Goal: Task Accomplishment & Management: Manage account settings

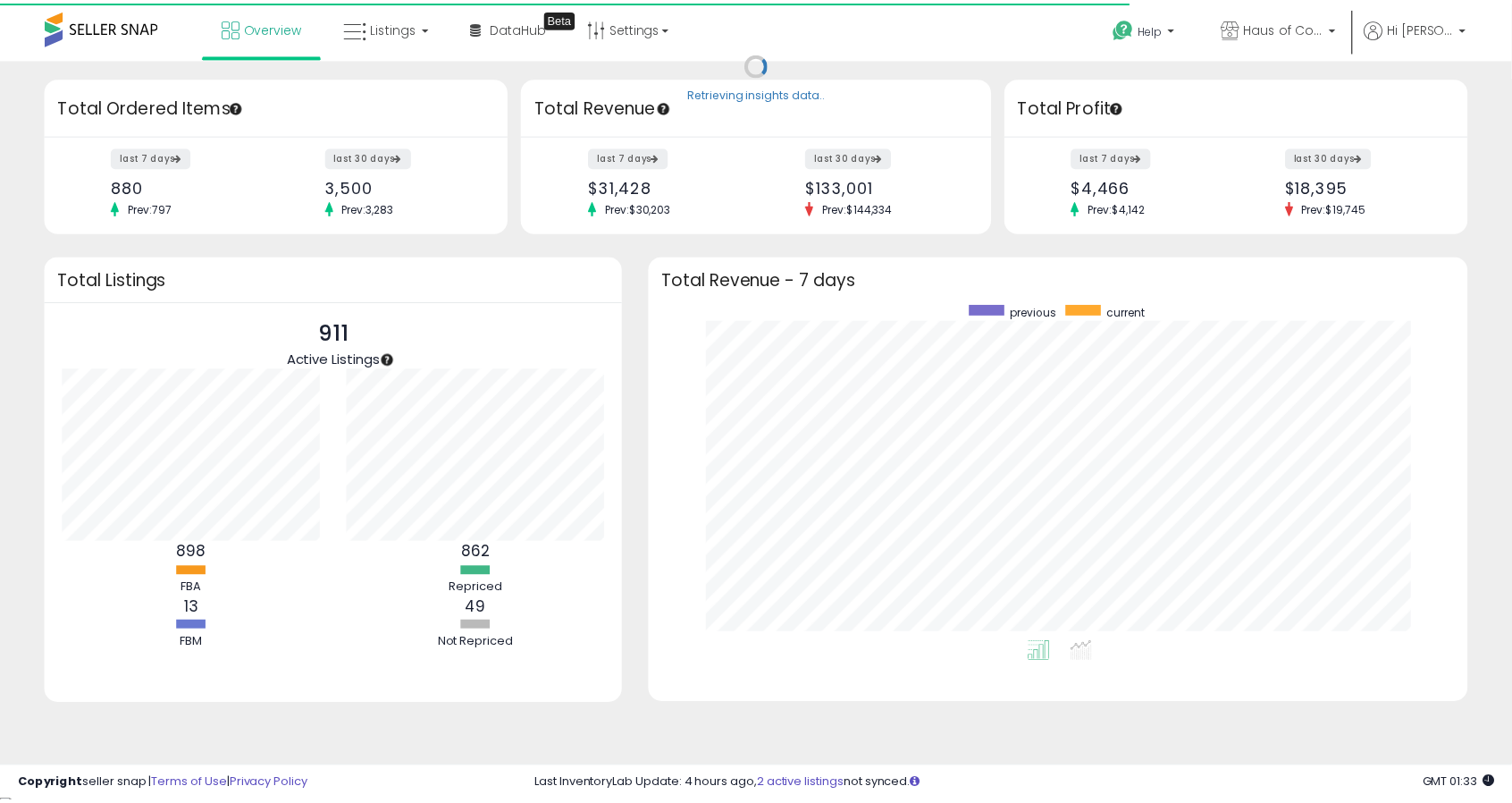
scroll to position [893759, 892808]
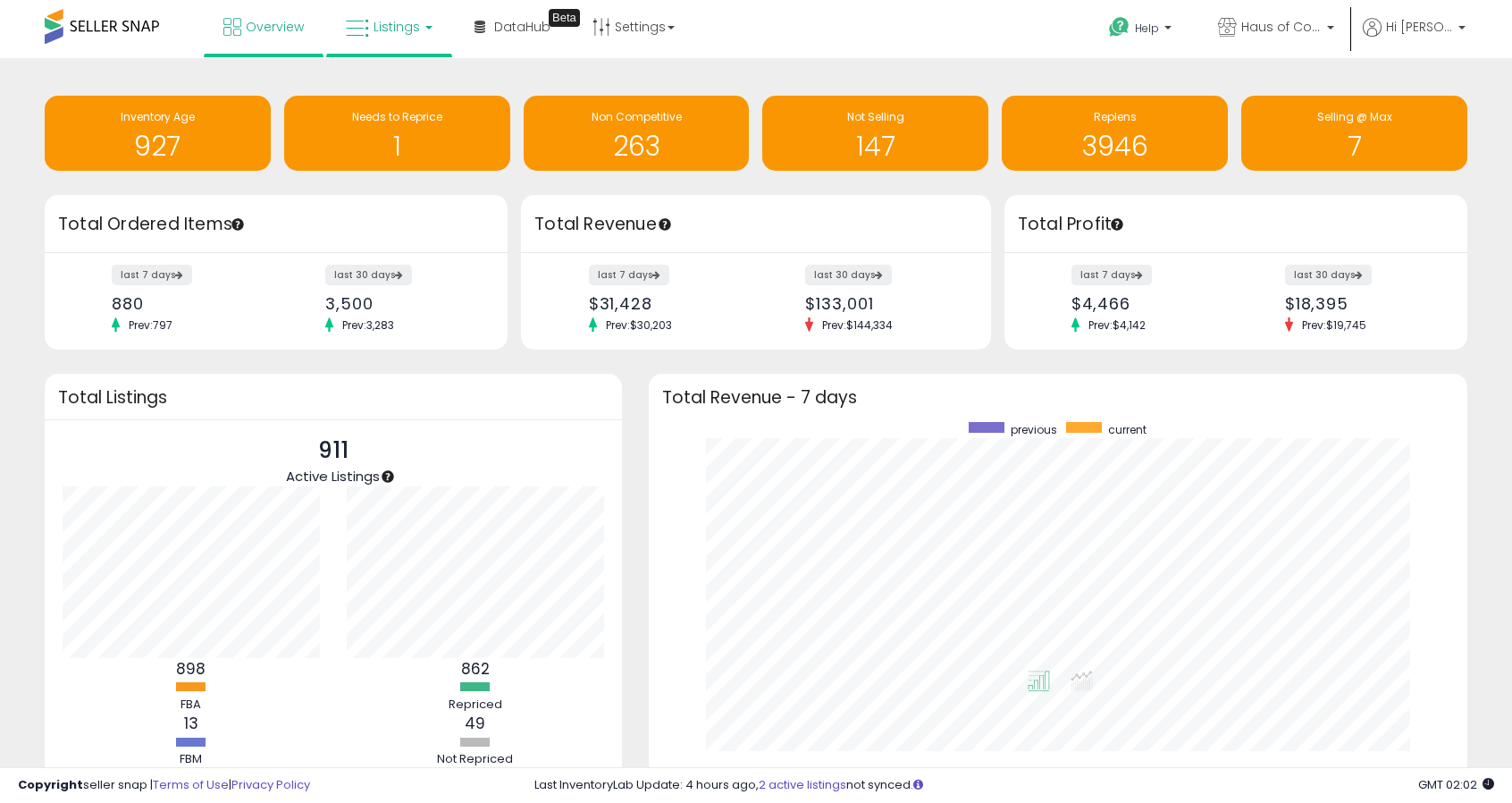
click at [392, 24] on span "Listings" at bounding box center [396, 26] width 46 height 18
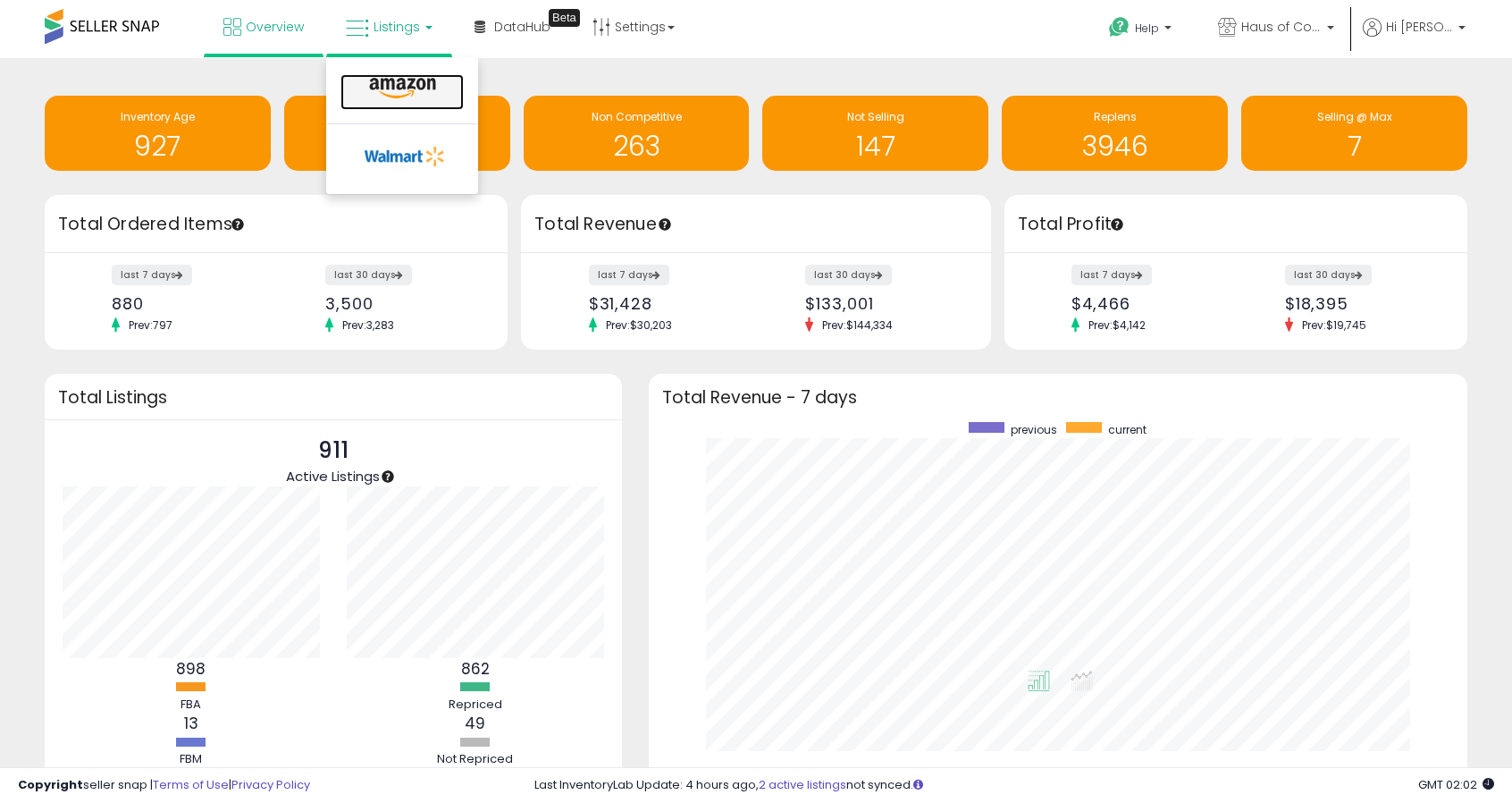
click at [399, 83] on icon at bounding box center [402, 88] width 77 height 24
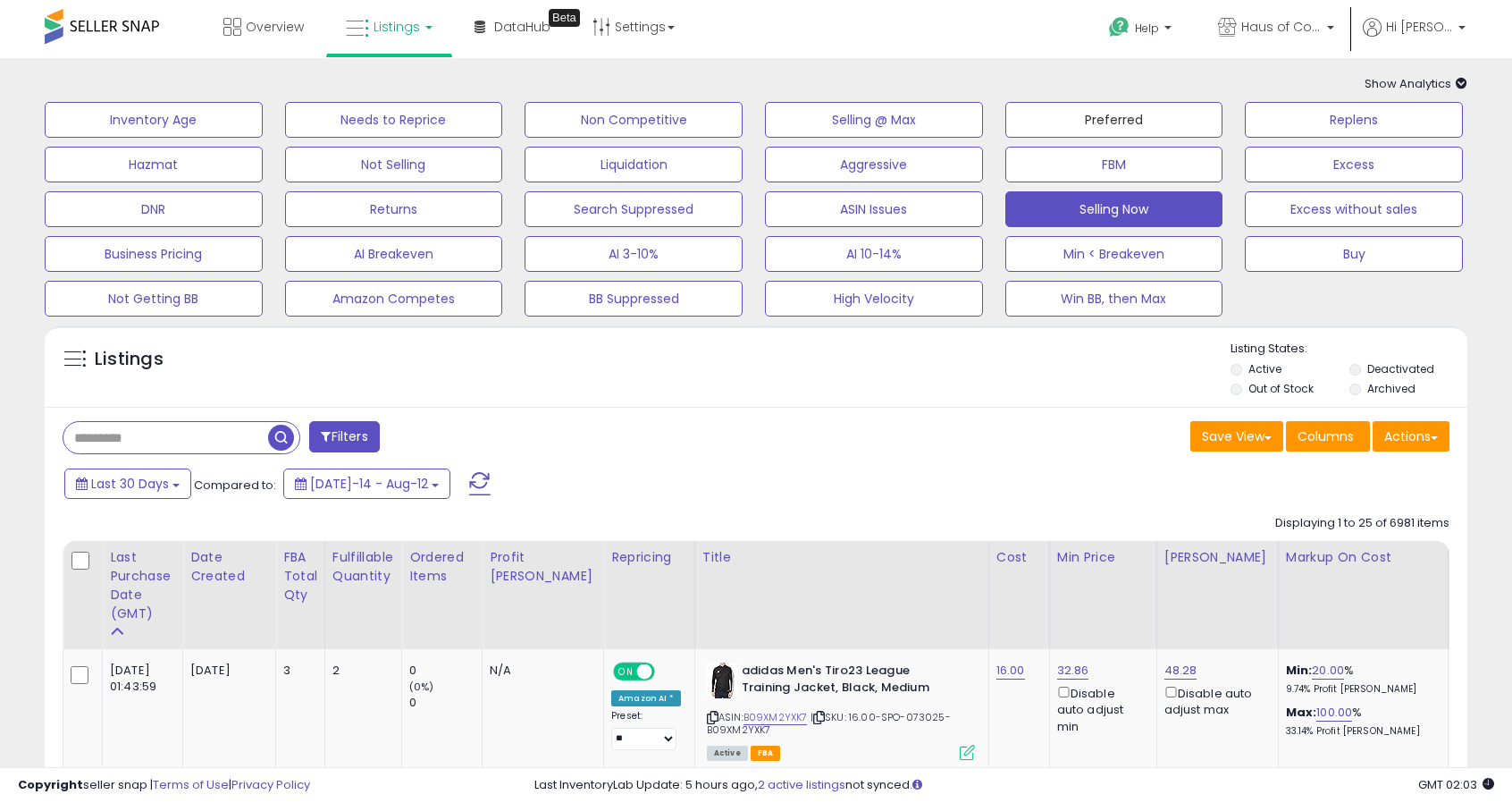
drag, startPoint x: 1119, startPoint y: 117, endPoint x: 1008, endPoint y: 123, distance: 111.2
click at [1119, 117] on button "Preferred" at bounding box center [1114, 120] width 219 height 35
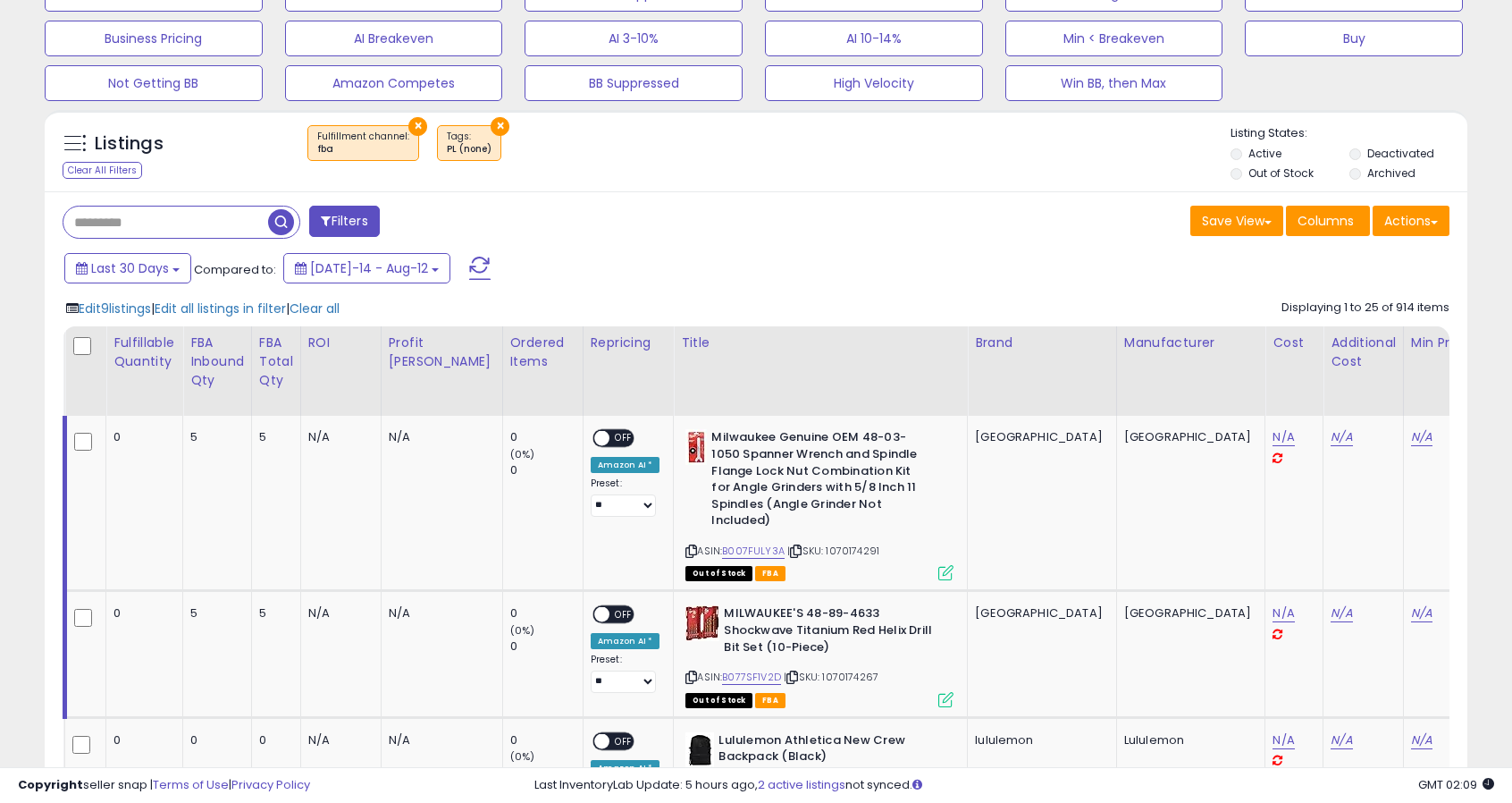
scroll to position [80, 0]
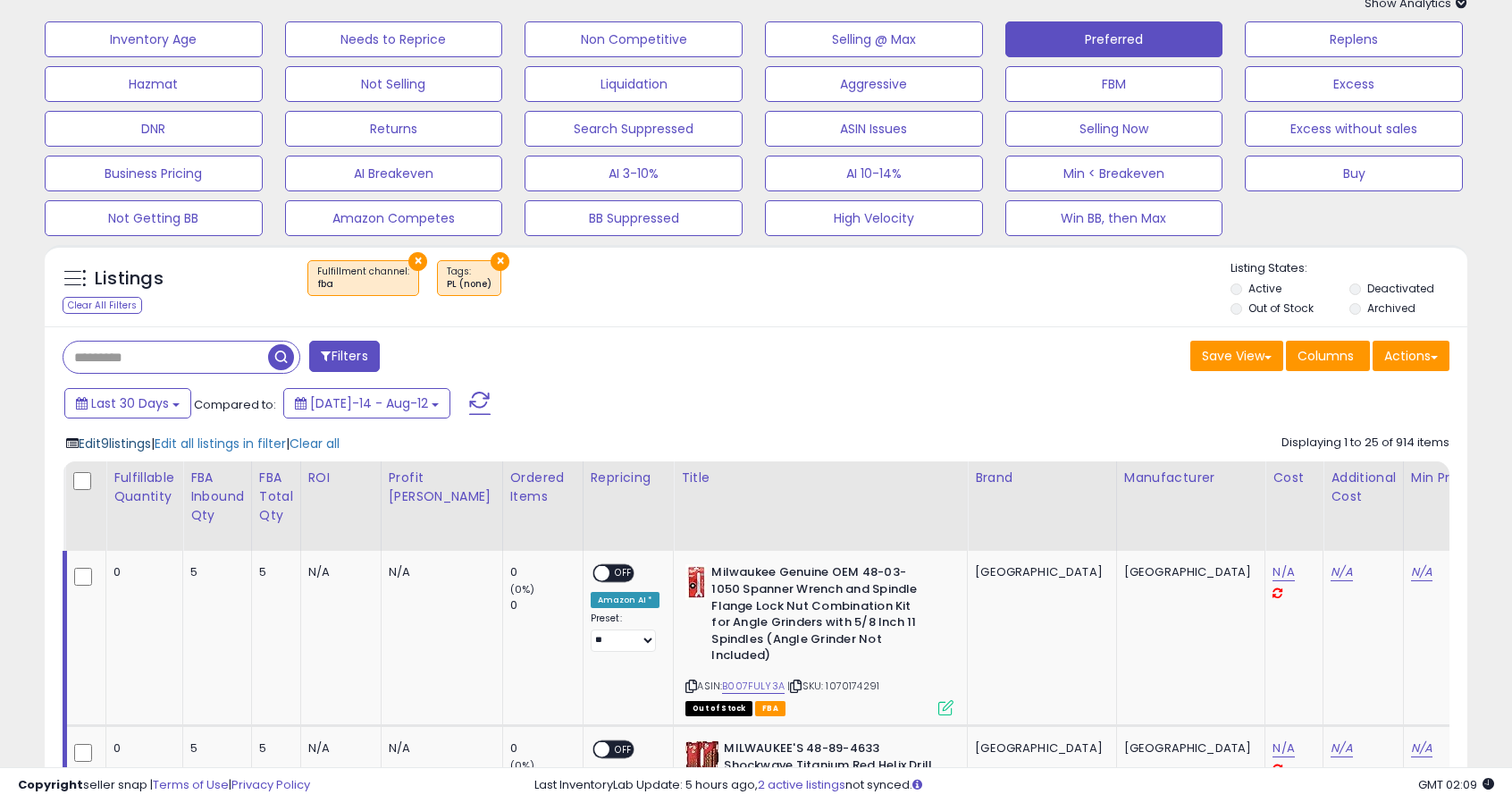
click at [125, 437] on span "Edit 9 listings" at bounding box center [115, 443] width 73 height 18
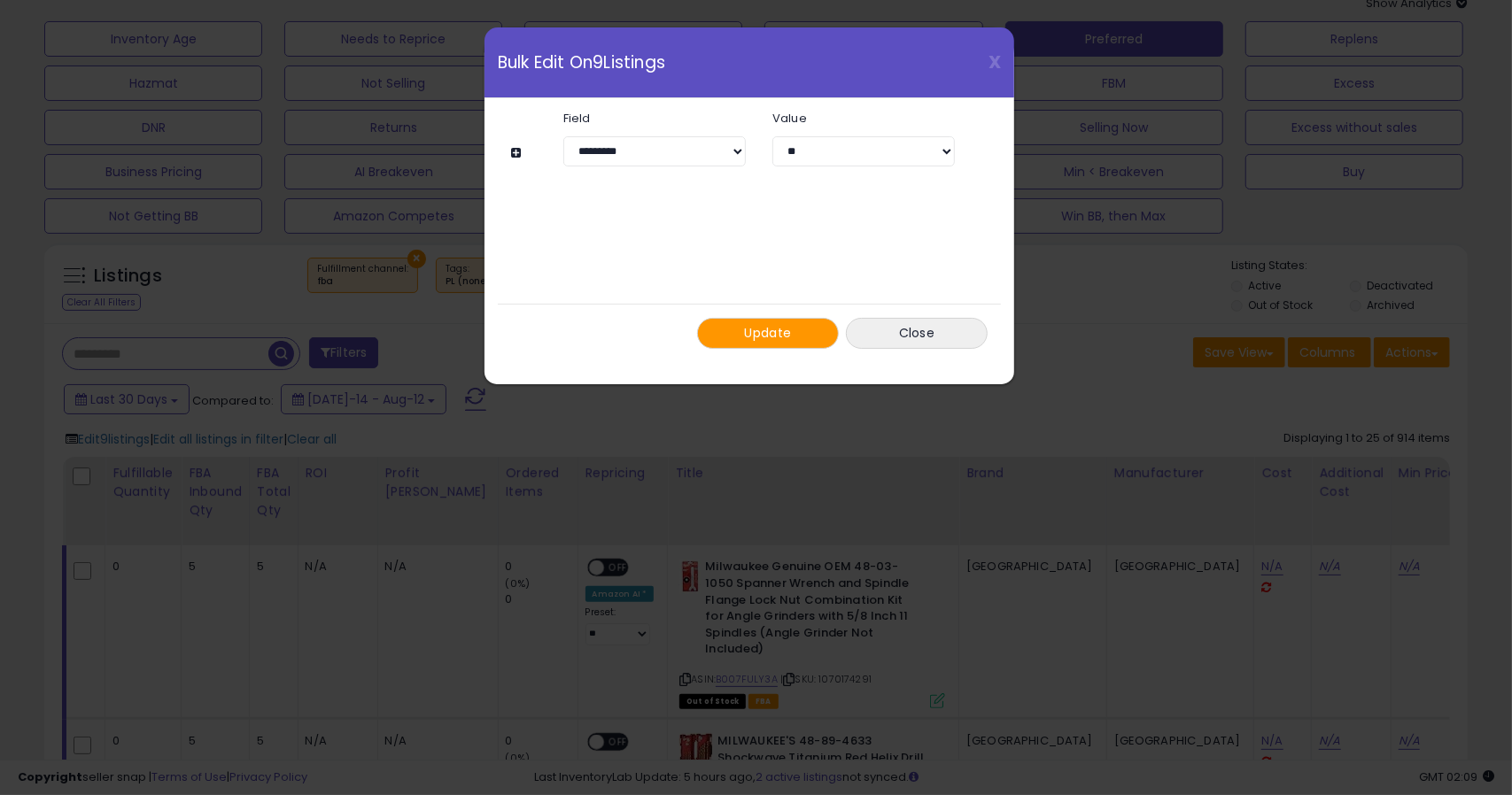
click at [514, 149] on button at bounding box center [519, 152] width 16 height 14
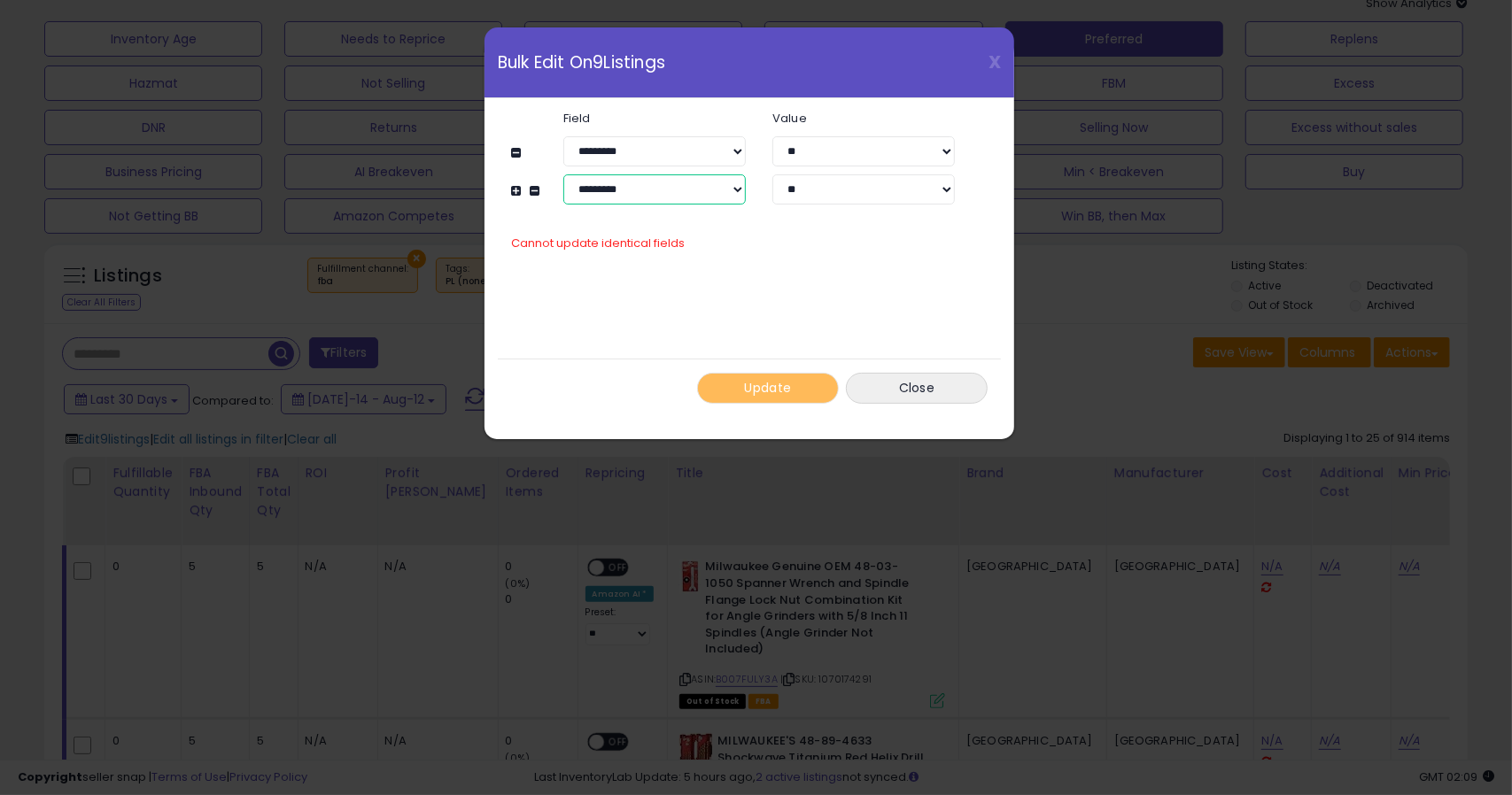
click at [640, 203] on select "**********" at bounding box center [655, 189] width 183 height 30
select select "**********"
click at [563, 175] on select "**********" at bounding box center [655, 189] width 183 height 30
click at [830, 198] on input "number" at bounding box center [863, 189] width 183 height 30
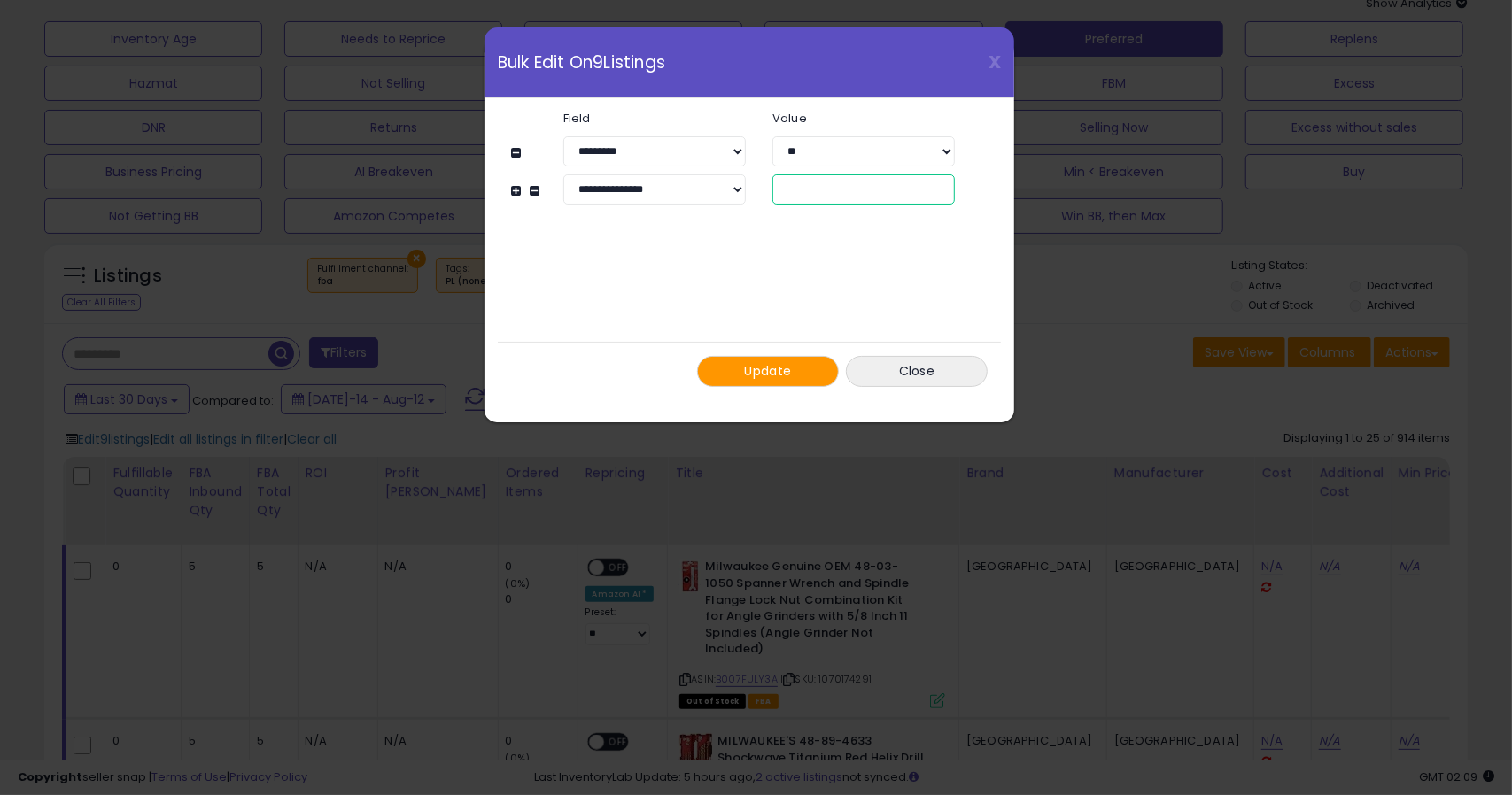
type input "*"
click at [808, 246] on div "**********" at bounding box center [749, 248] width 477 height 302
click at [728, 362] on button "Update" at bounding box center [768, 372] width 142 height 31
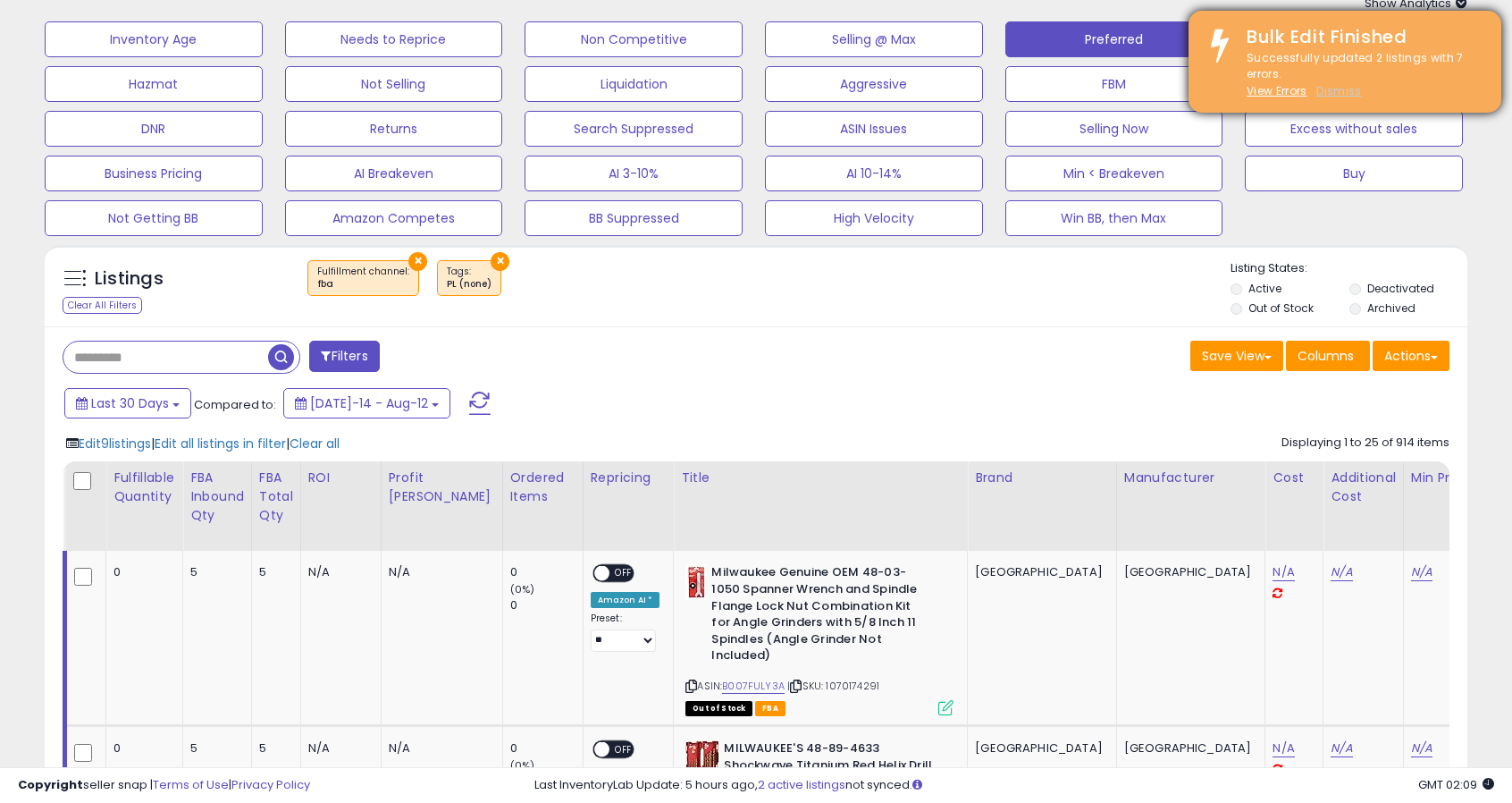
click at [1354, 96] on u "Dismiss" at bounding box center [1339, 91] width 45 height 16
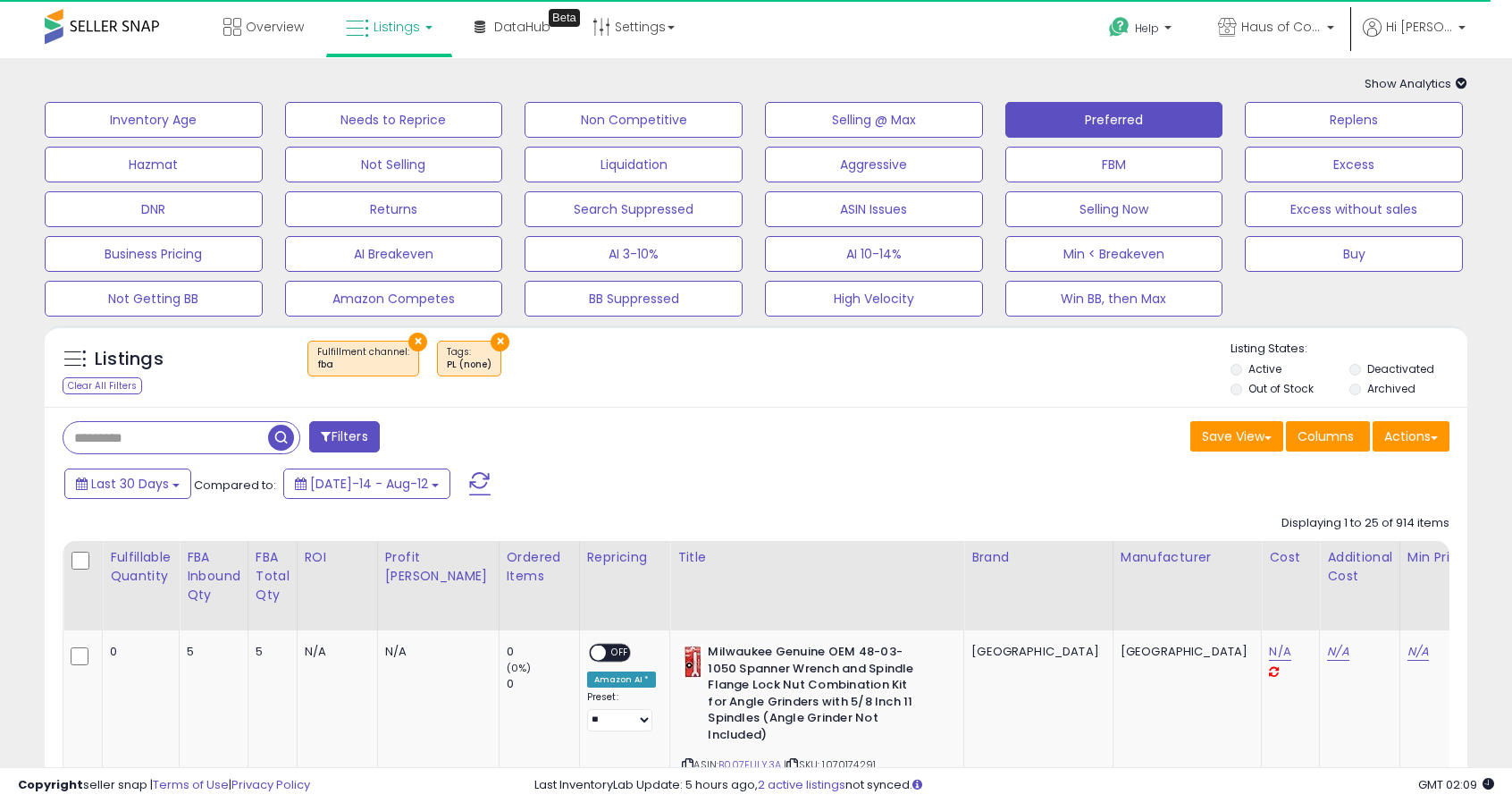
scroll to position [269, 0]
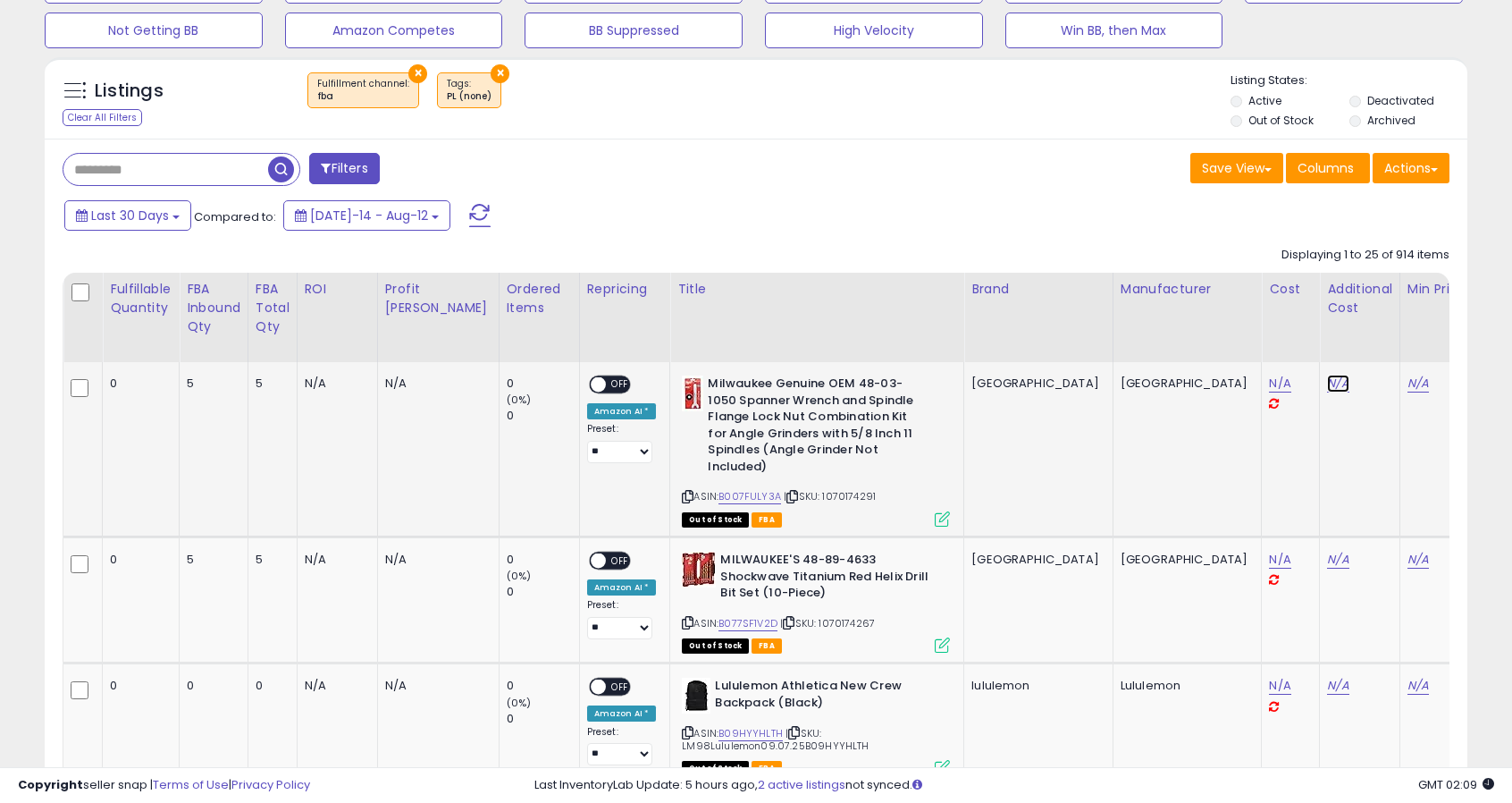
click at [1327, 388] on link "N/A" at bounding box center [1338, 383] width 22 height 18
type input "*"
click button "submit" at bounding box center [1234, 339] width 30 height 26
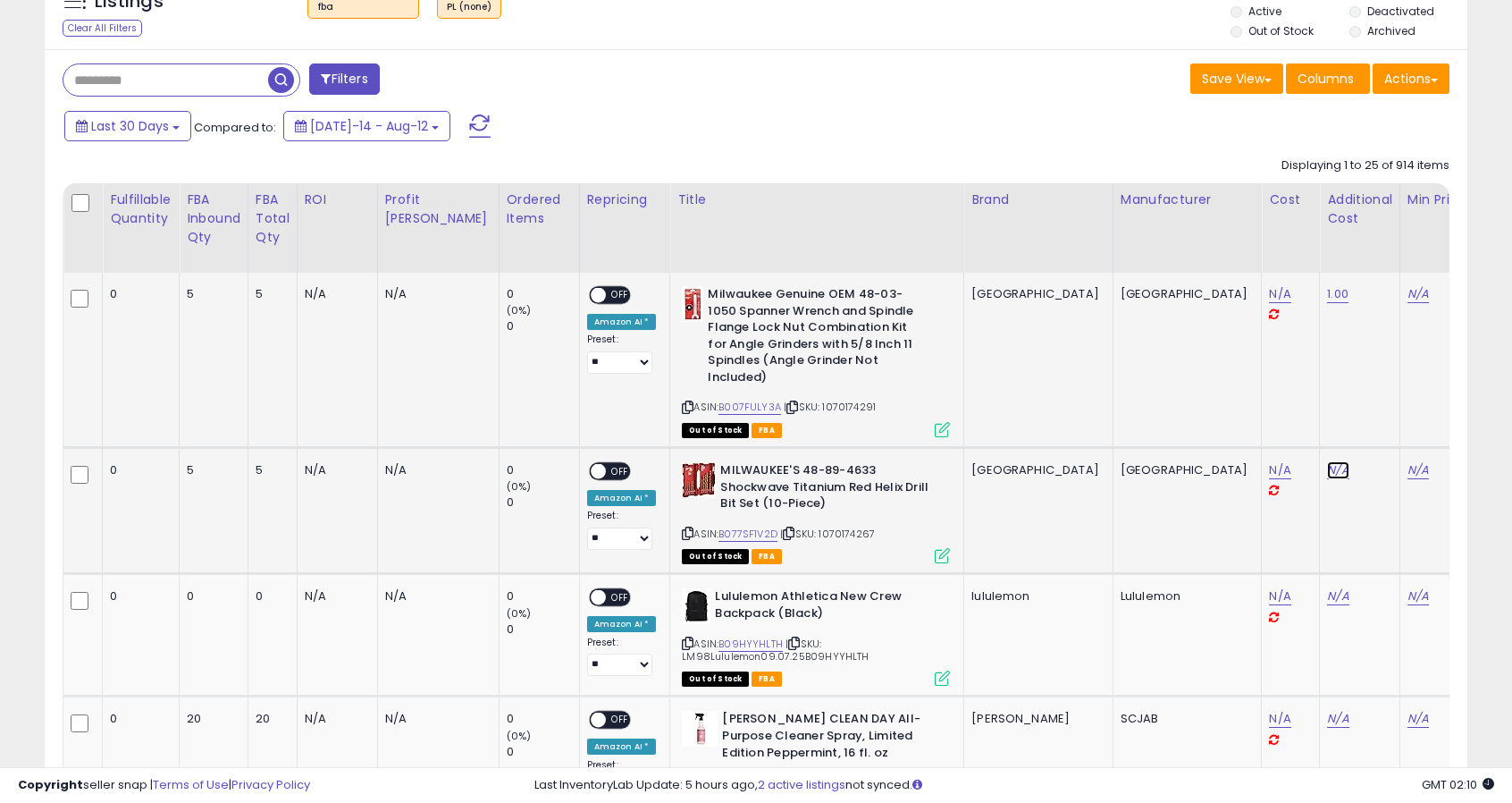
click at [1327, 472] on link "N/A" at bounding box center [1338, 471] width 22 height 18
drag, startPoint x: 1133, startPoint y: 428, endPoint x: 1063, endPoint y: 428, distance: 70.0
click at [1063, 428] on input "*" at bounding box center [1133, 427] width 159 height 30
type input "*"
click button "submit" at bounding box center [1234, 426] width 30 height 26
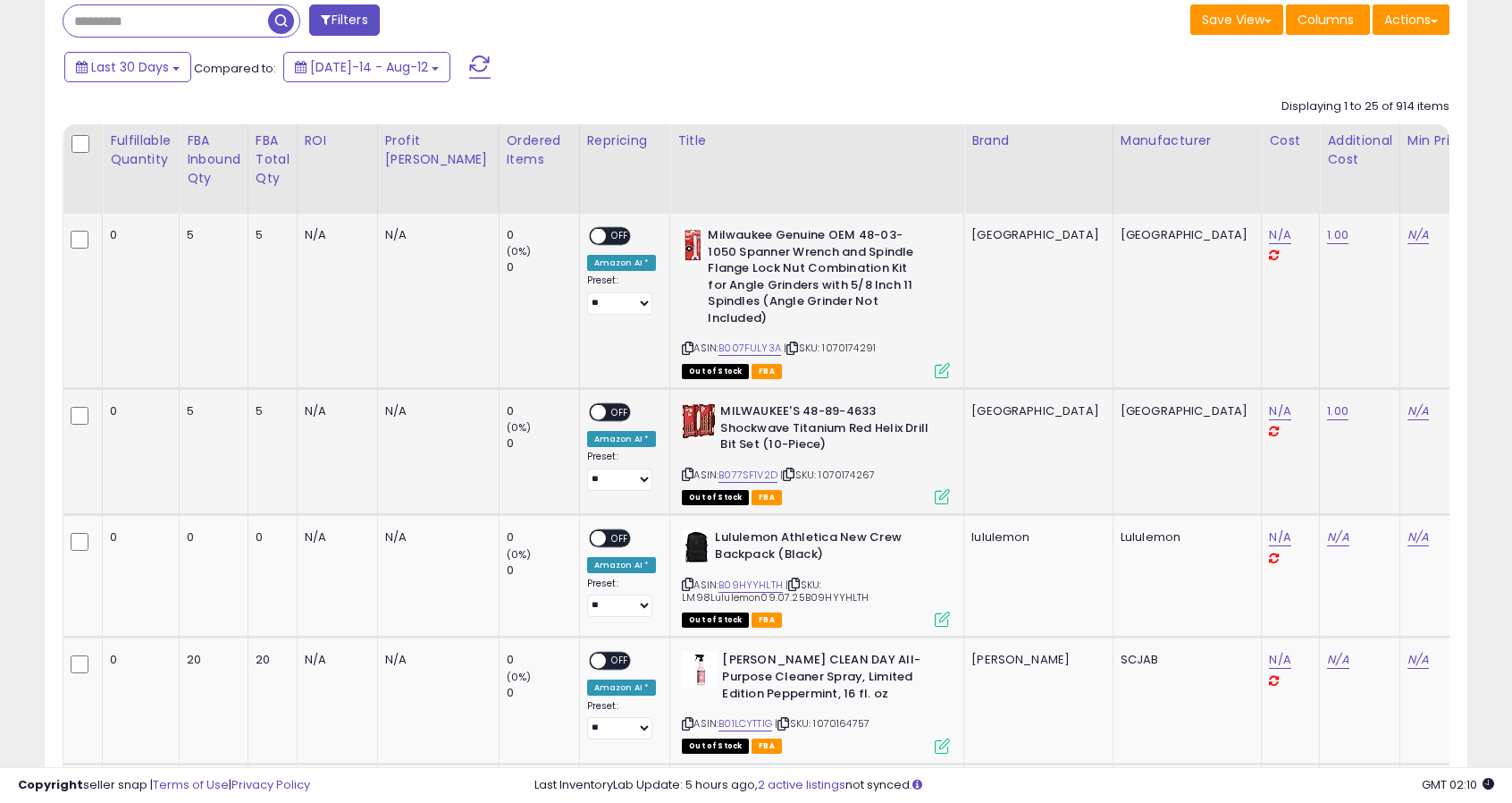
scroll to position [536, 0]
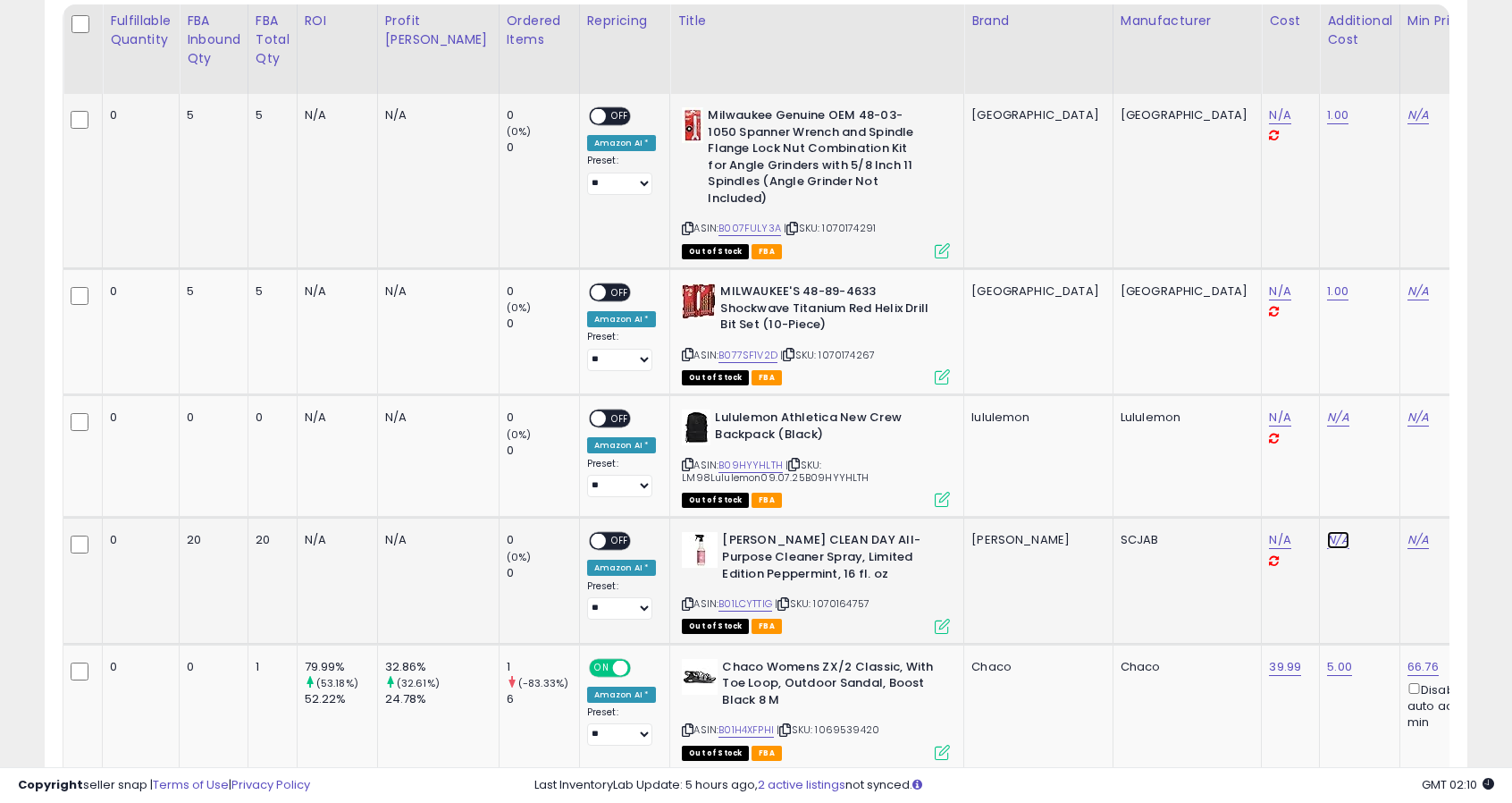
click at [1327, 535] on link "N/A" at bounding box center [1338, 540] width 22 height 18
type input "*"
click button "submit" at bounding box center [1234, 495] width 30 height 26
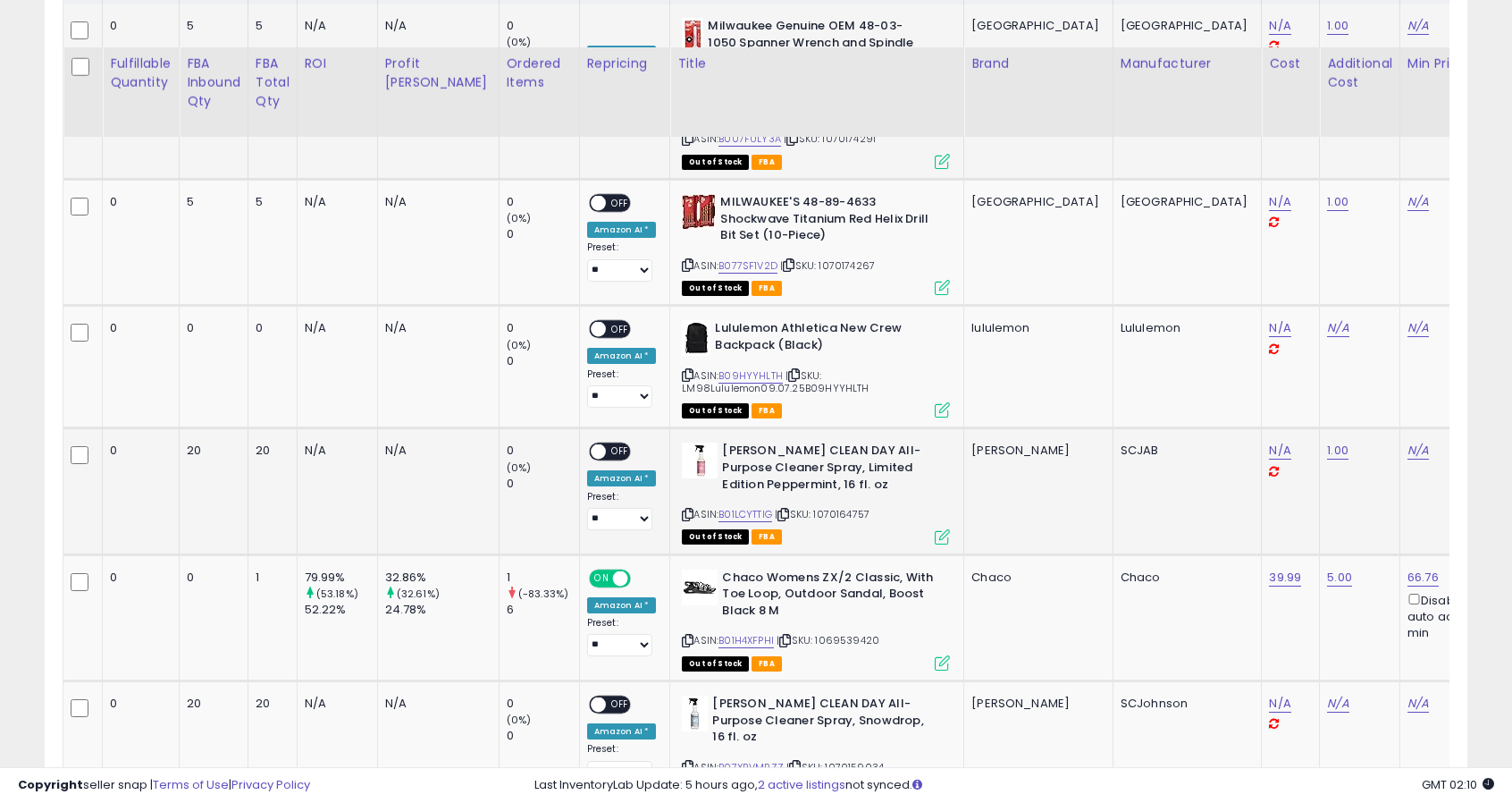
scroll to position [805, 0]
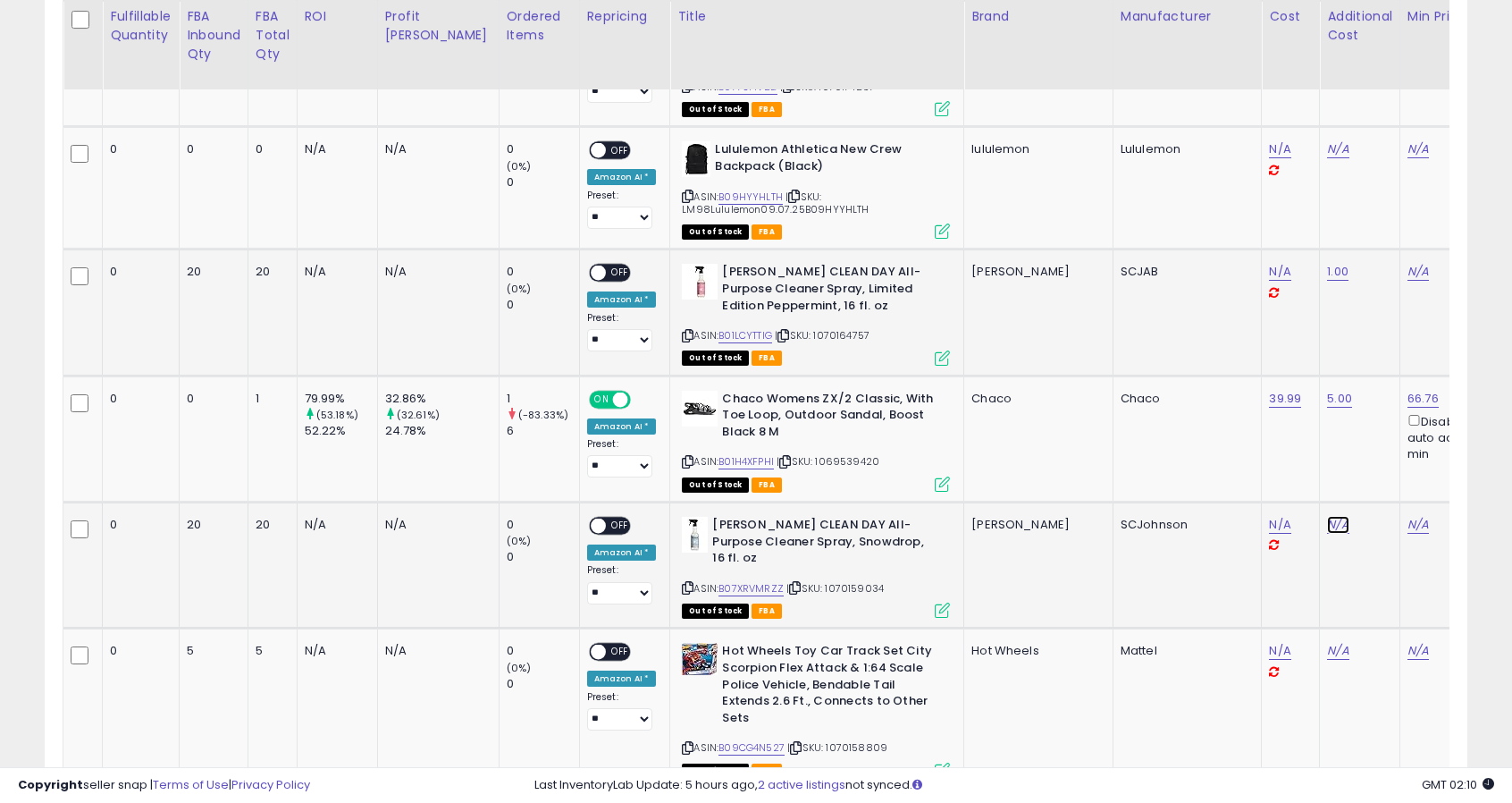
click at [1327, 519] on link "N/A" at bounding box center [1338, 525] width 22 height 18
type input "*"
click button "submit" at bounding box center [1234, 478] width 30 height 26
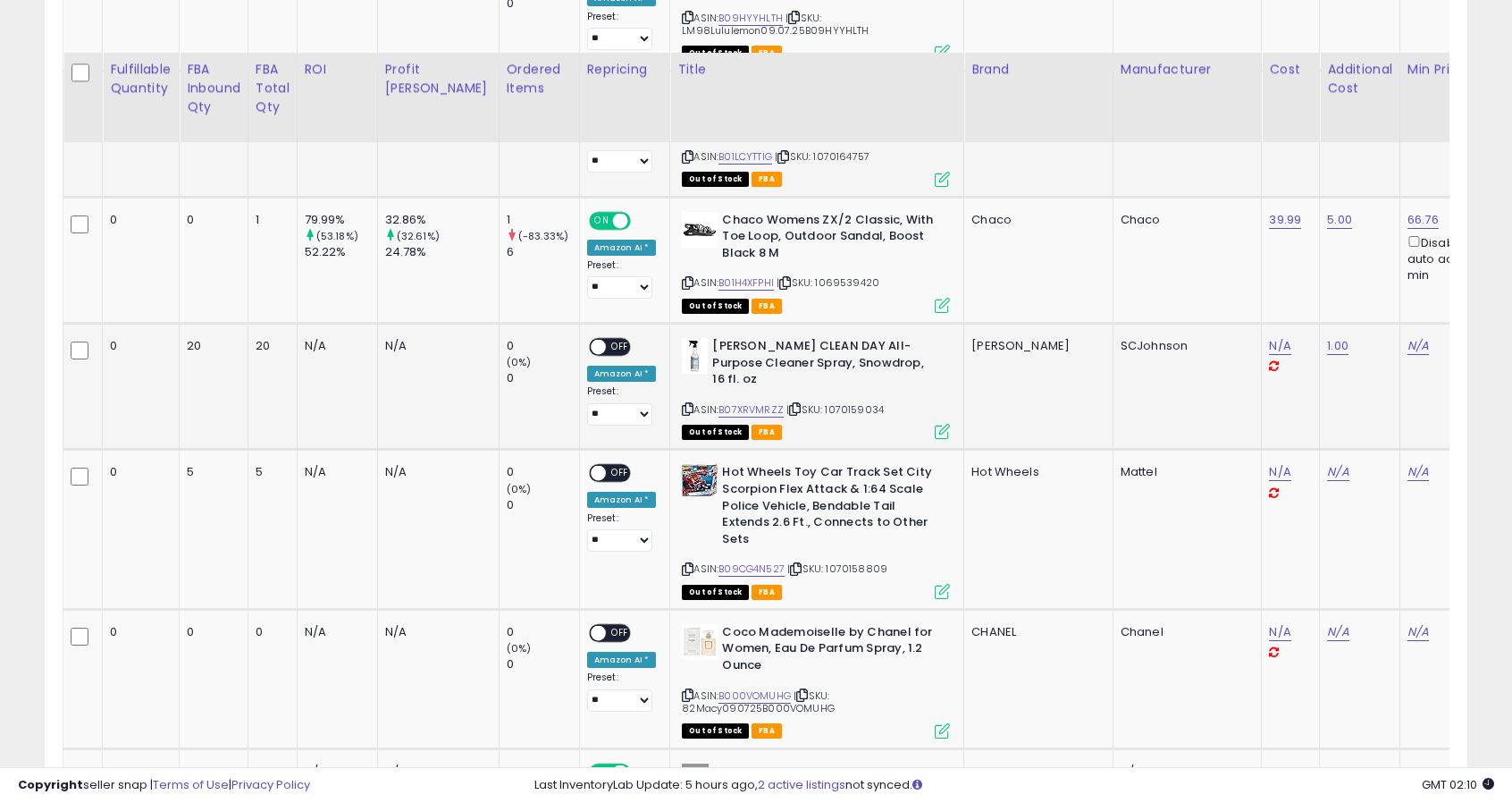
scroll to position [1073, 0]
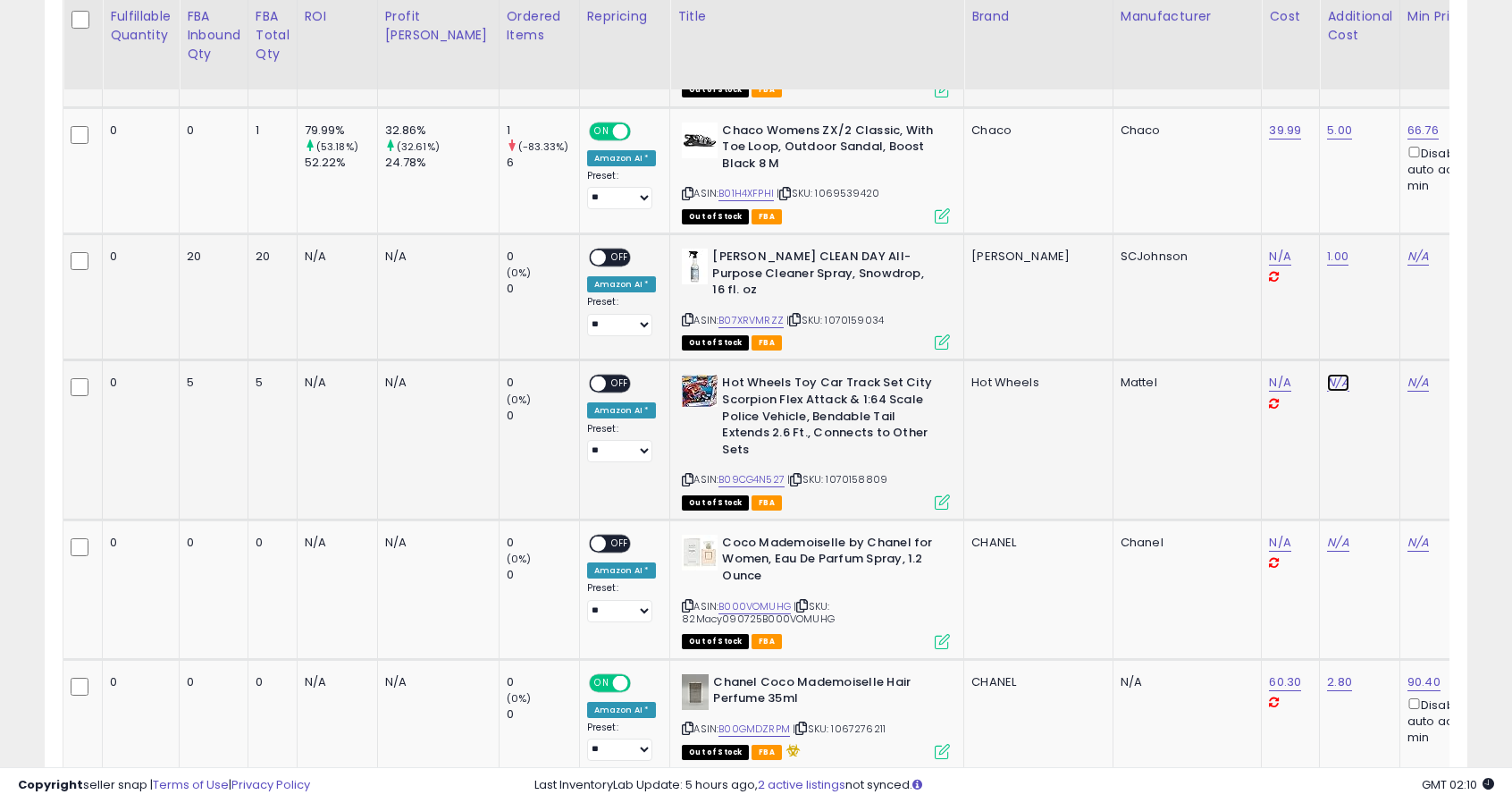
click at [1327, 379] on link "N/A" at bounding box center [1338, 382] width 22 height 18
type input "*"
click button "submit" at bounding box center [1234, 336] width 30 height 26
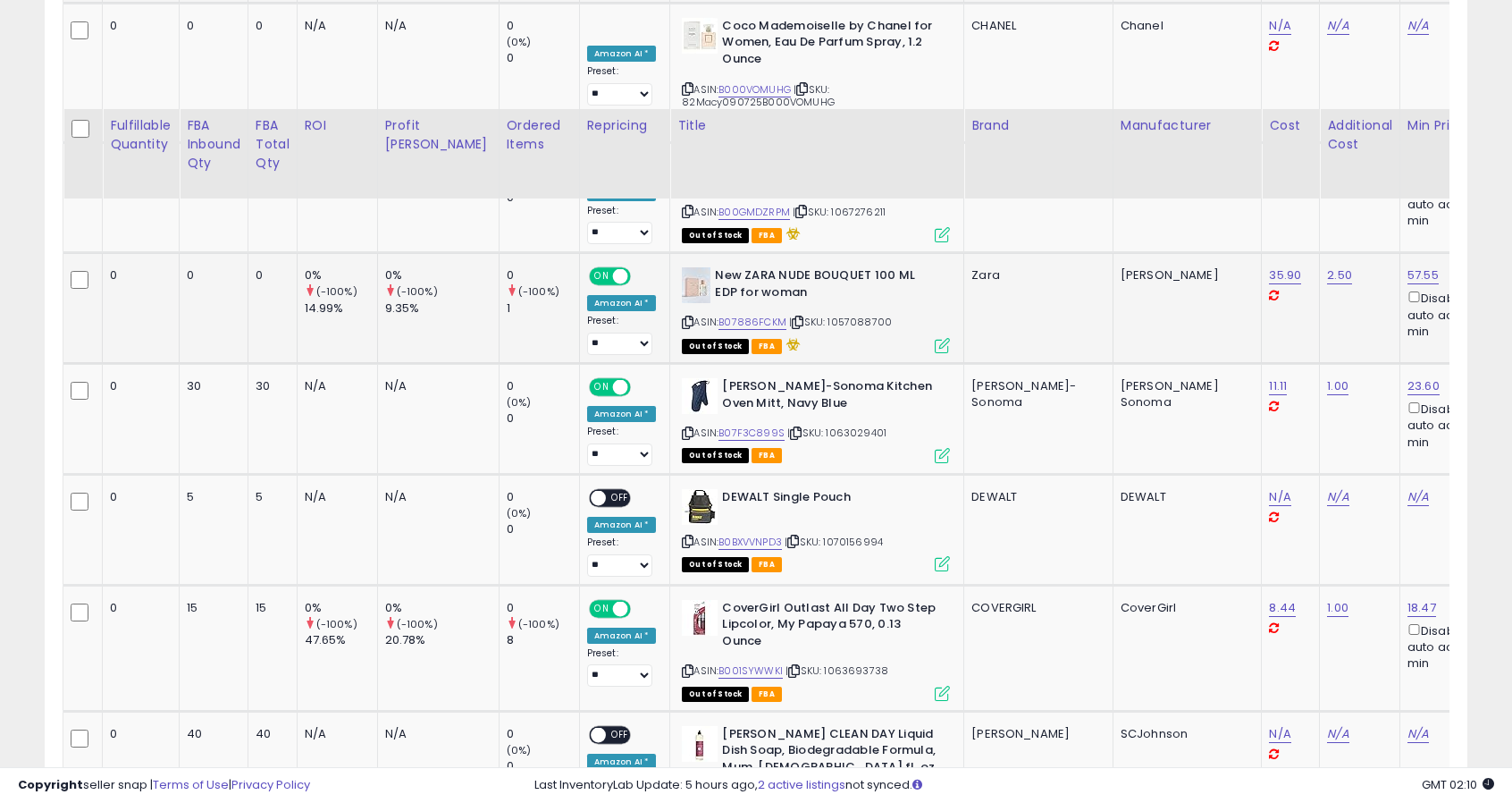
scroll to position [1699, 0]
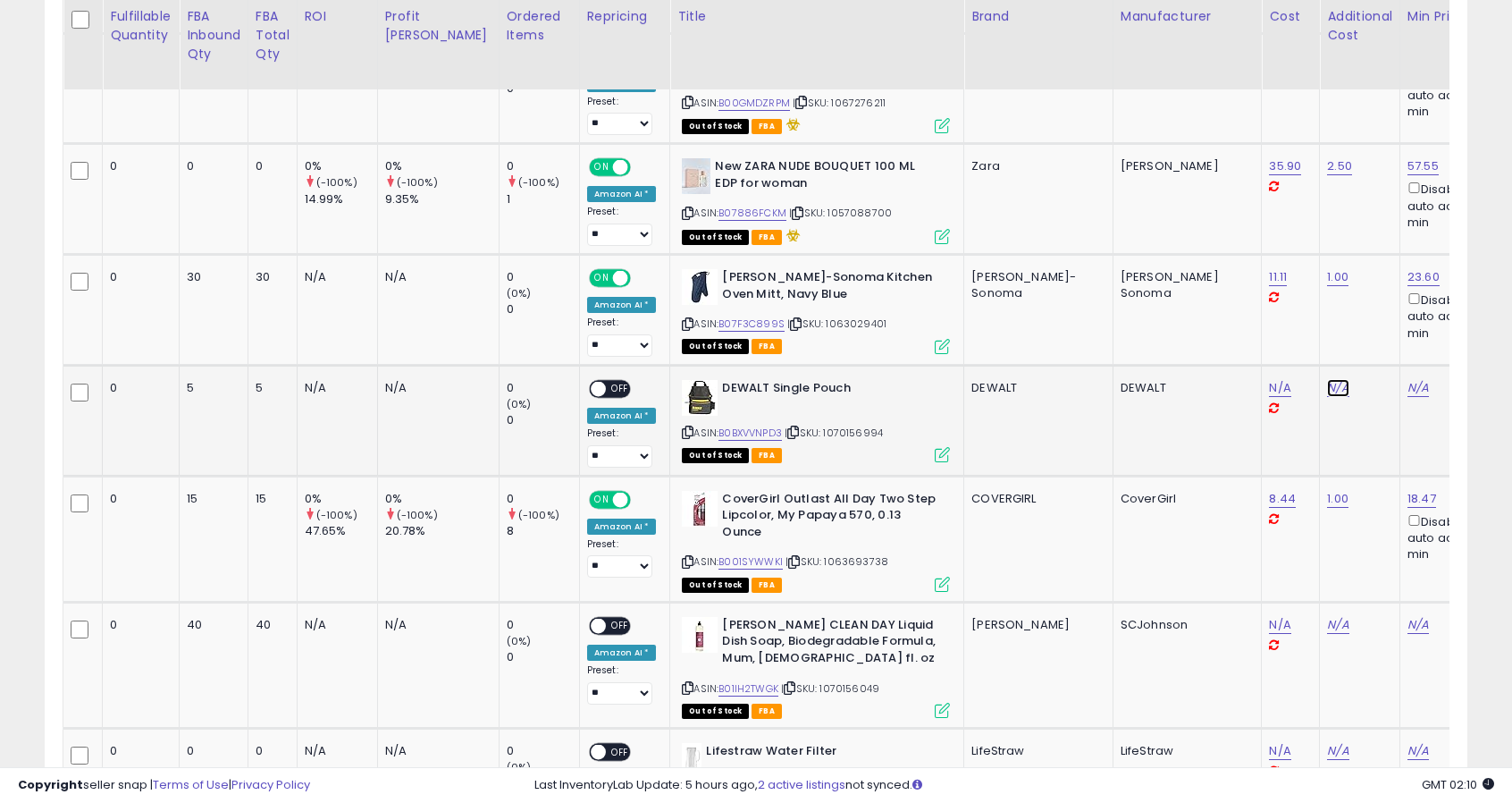
click at [1327, 379] on link "N/A" at bounding box center [1338, 388] width 22 height 18
type input "*"
click button "submit" at bounding box center [1234, 340] width 30 height 26
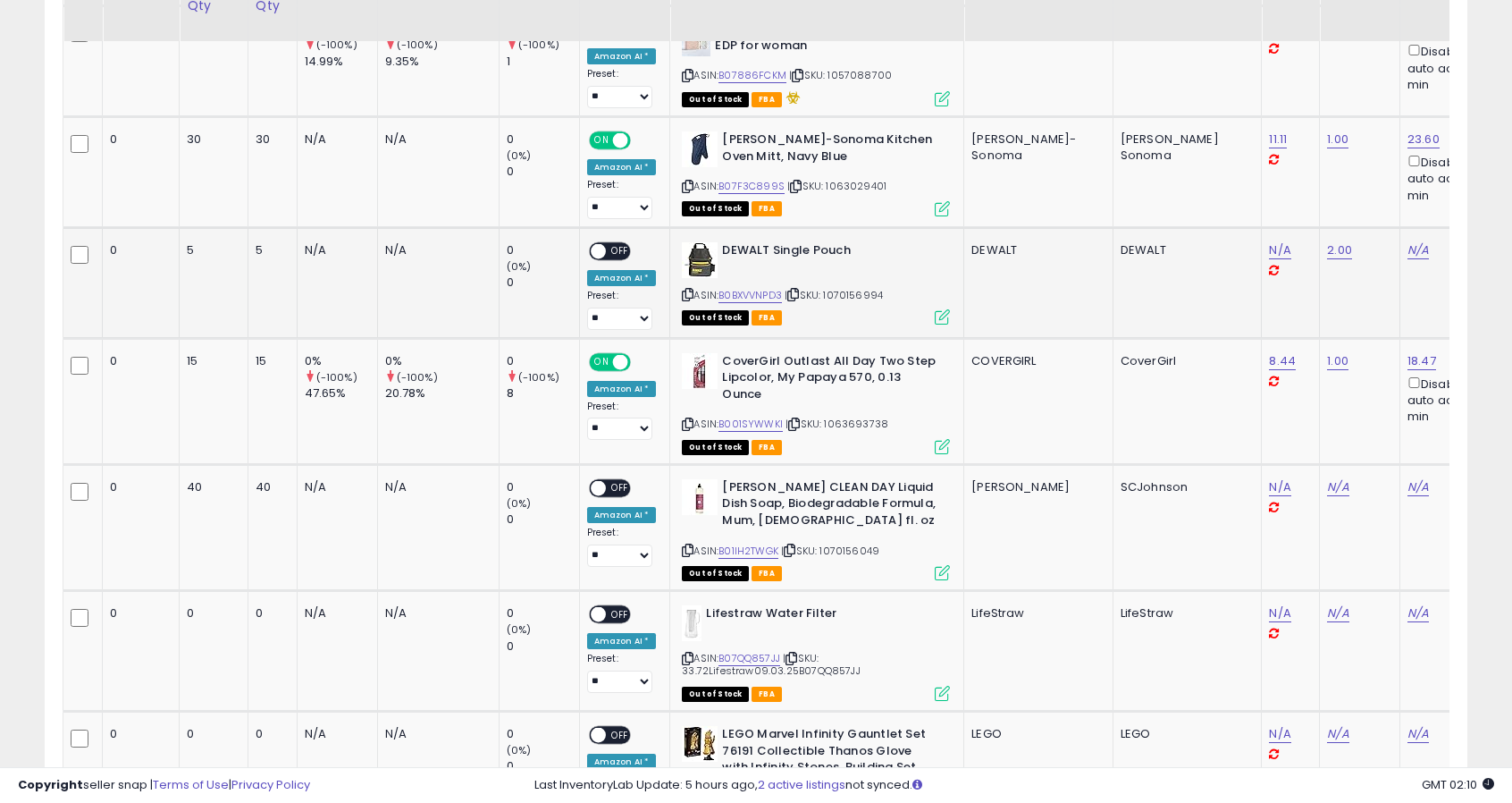
scroll to position [1878, 0]
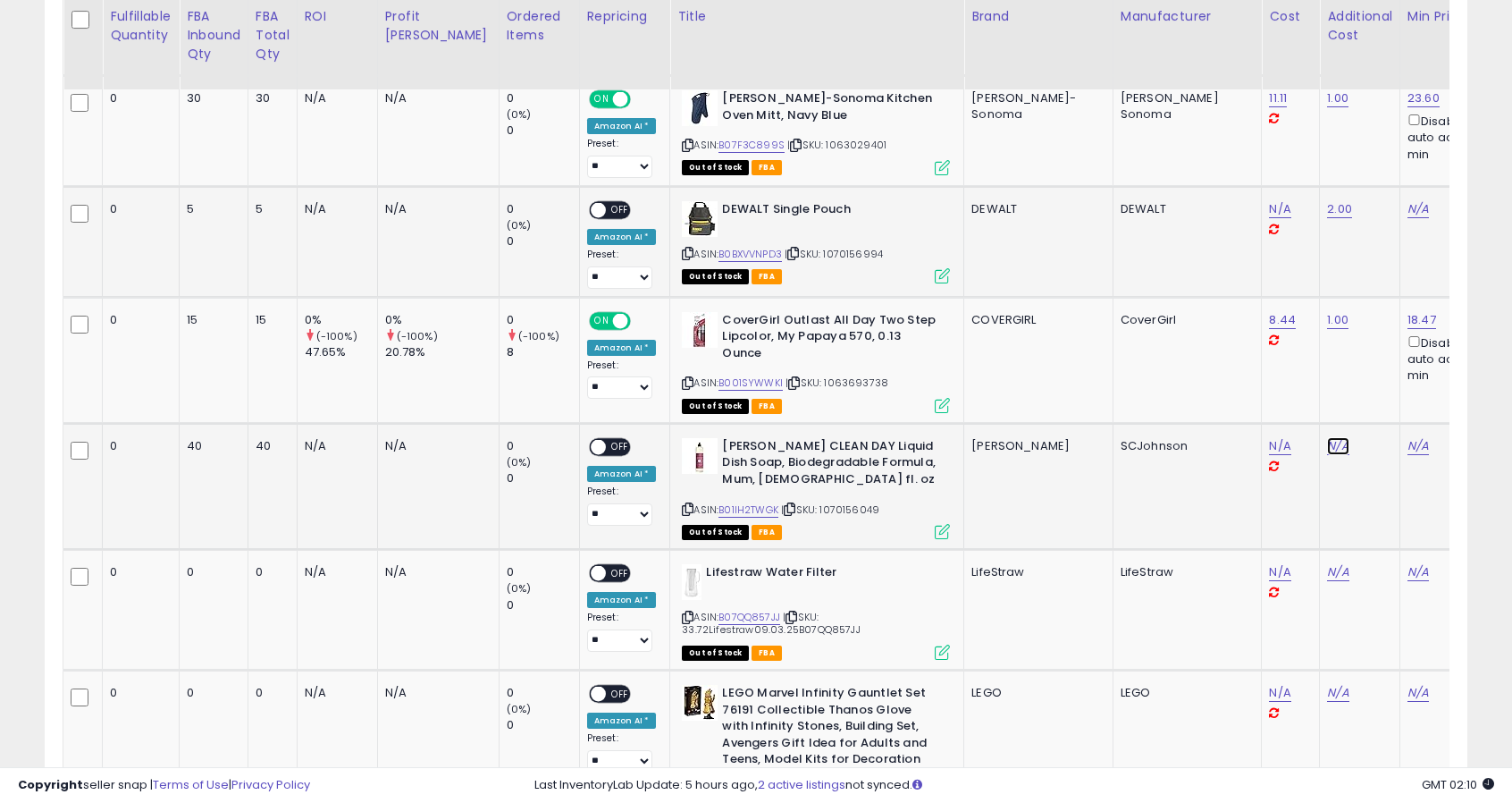
click at [1327, 437] on link "N/A" at bounding box center [1338, 446] width 22 height 18
type input "*"
click button "submit" at bounding box center [1234, 381] width 30 height 26
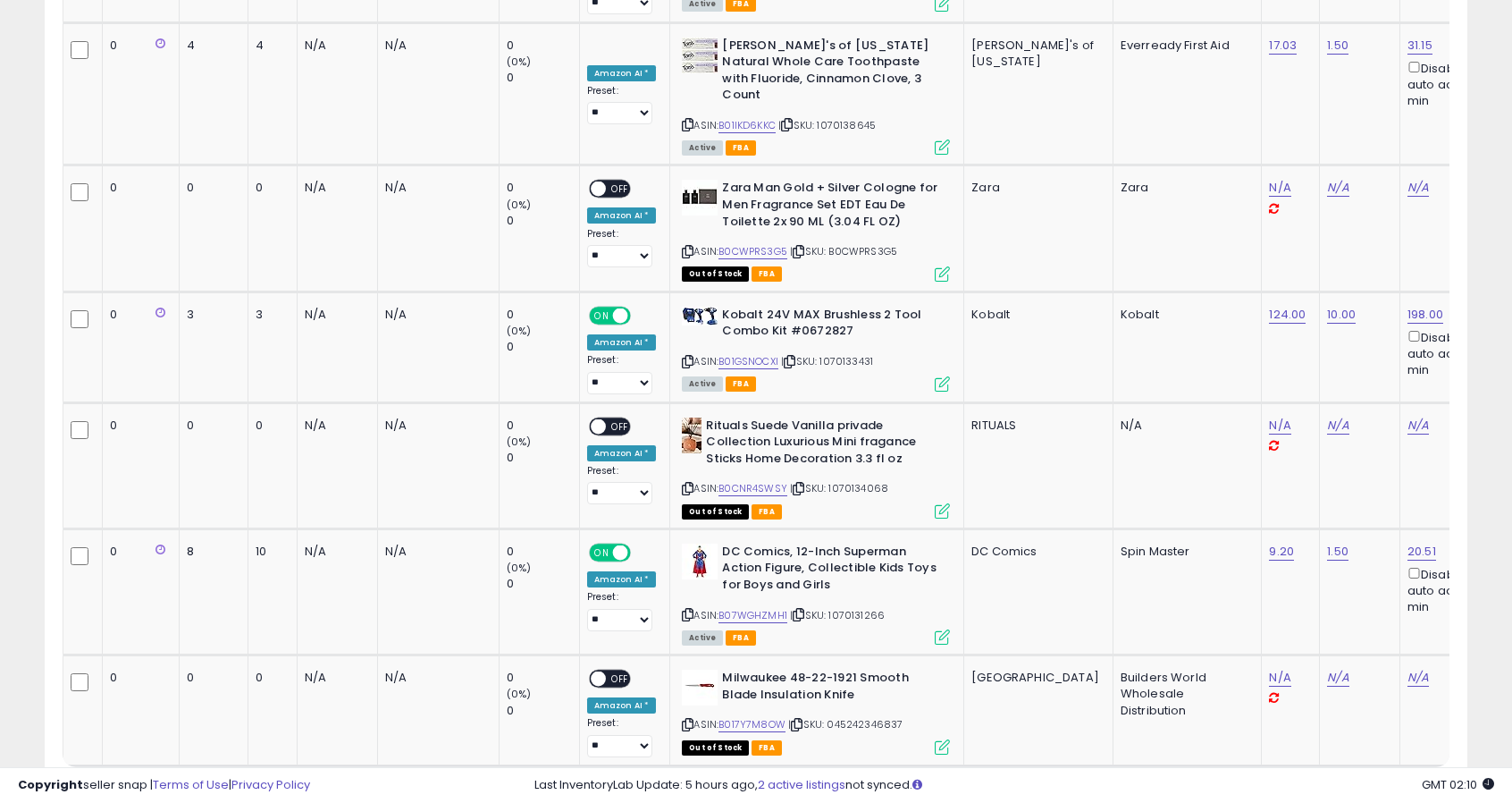
scroll to position [0, 0]
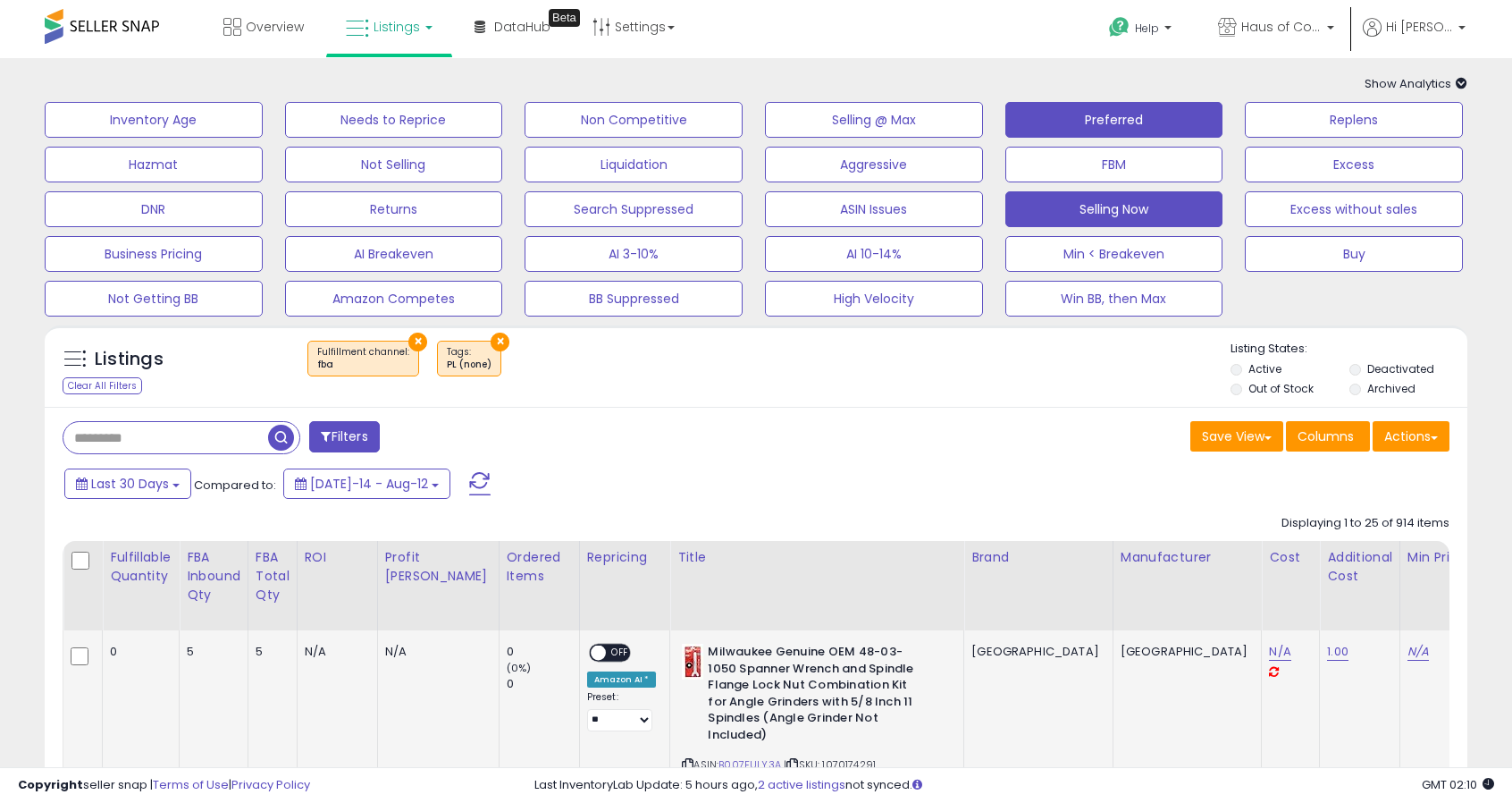
click at [1156, 201] on button "Selling Now" at bounding box center [1114, 209] width 219 height 35
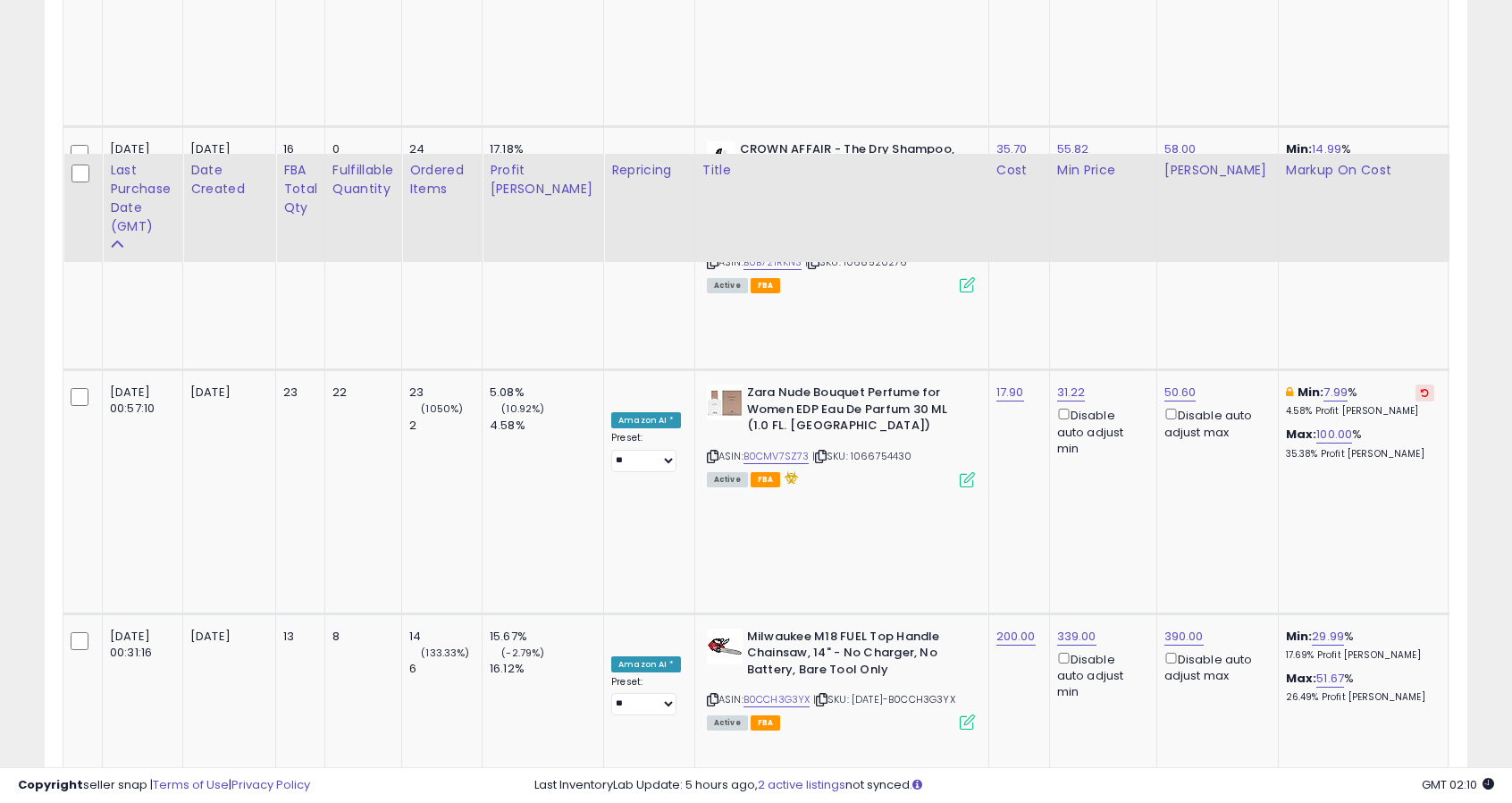
scroll to position [894, 0]
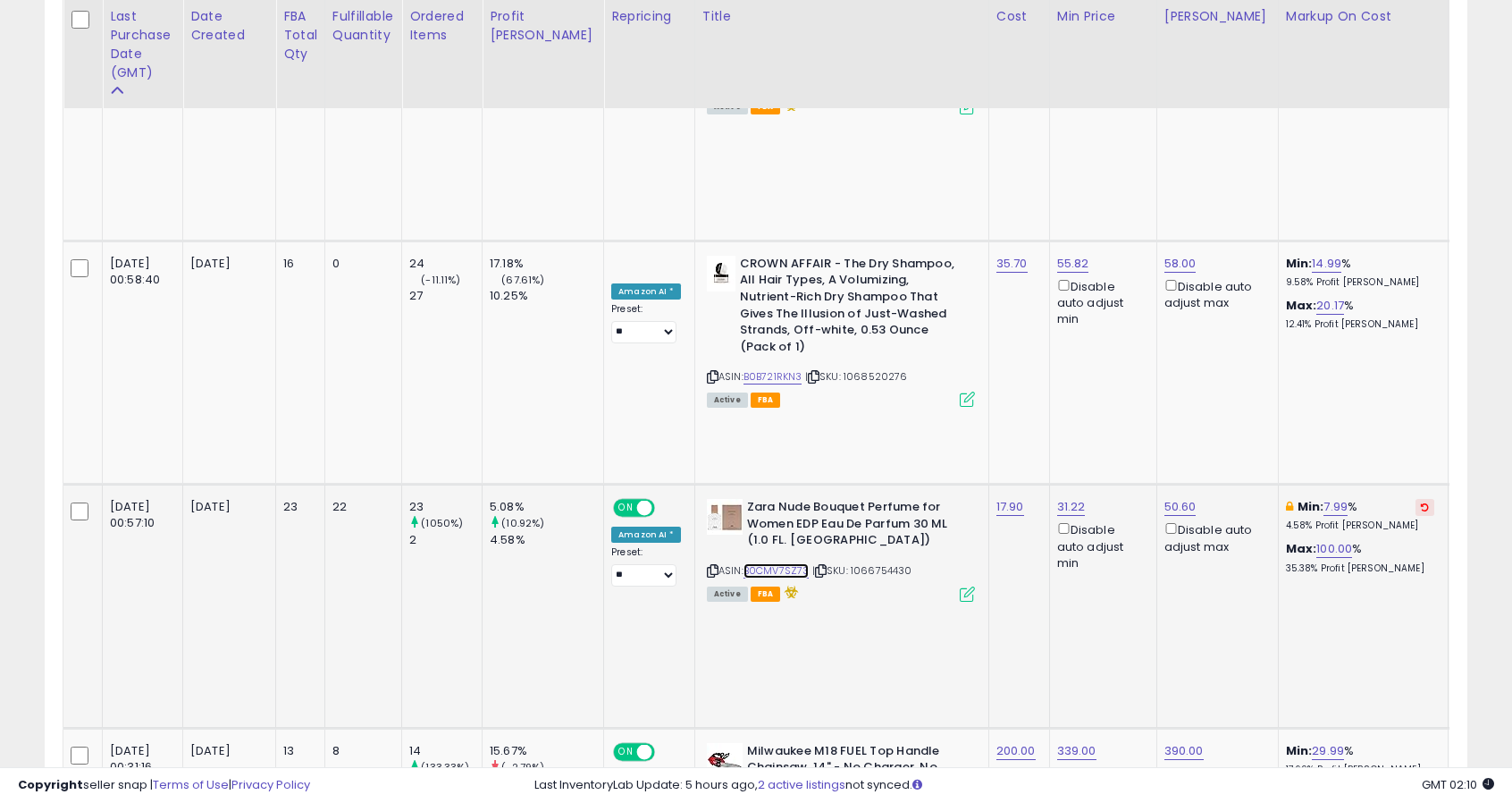
click at [744, 564] on link "B0CMV7SZ73" at bounding box center [776, 572] width 66 height 16
click at [1421, 502] on icon at bounding box center [1425, 506] width 8 height 9
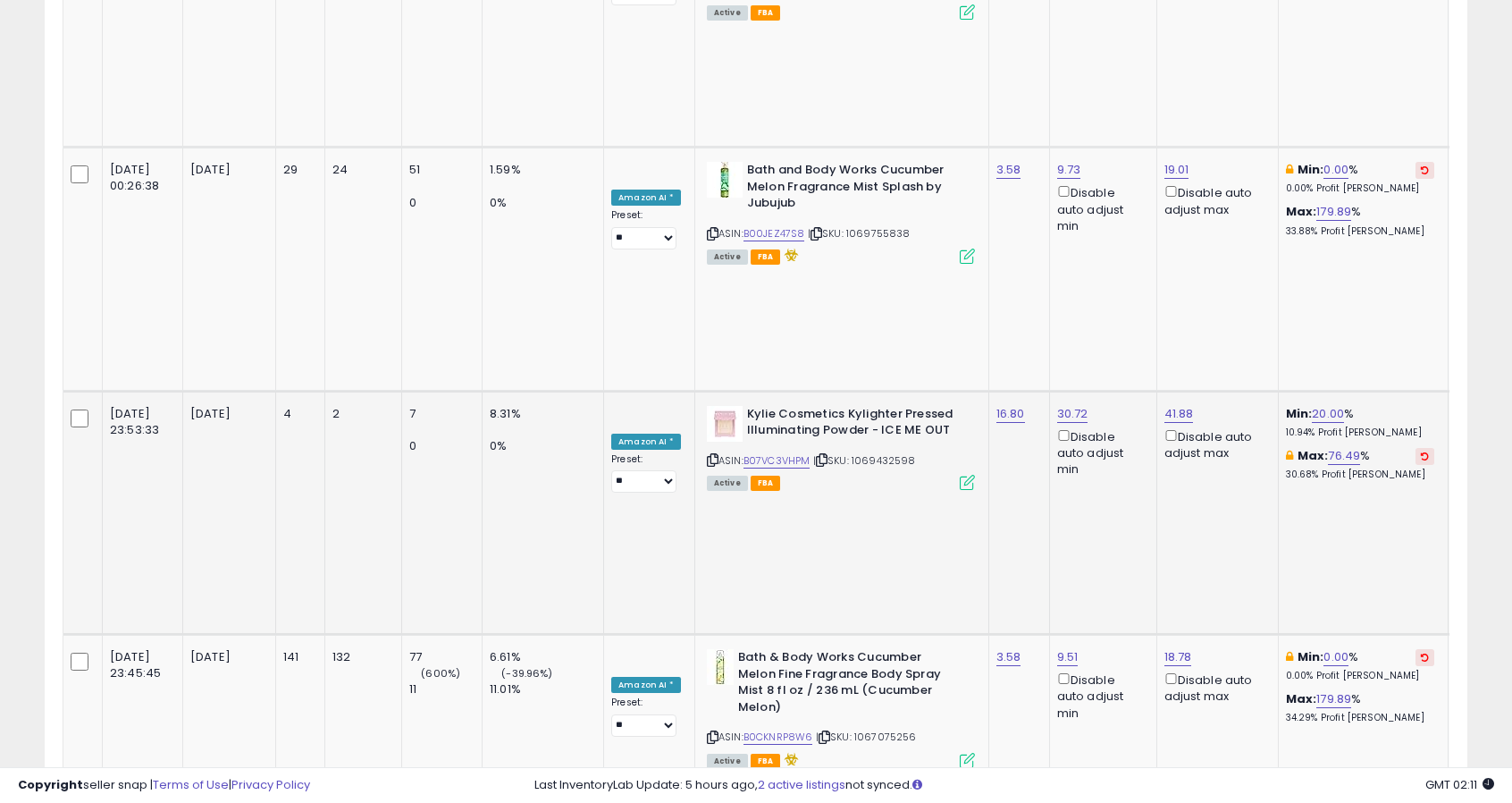
scroll to position [1788, 0]
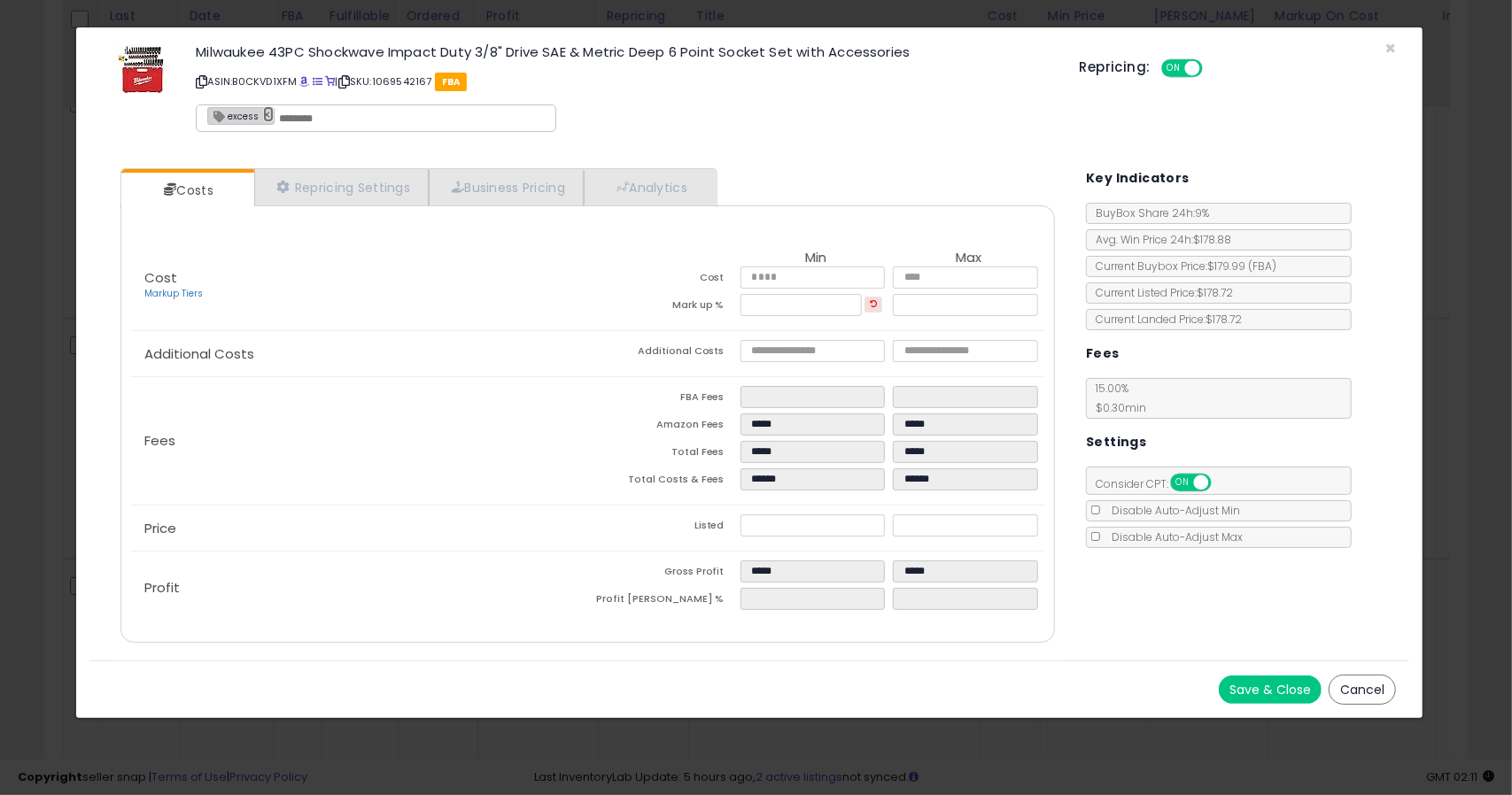
click at [264, 114] on link "×" at bounding box center [268, 114] width 11 height 16
click at [1251, 679] on button "Save & Close" at bounding box center [1270, 689] width 103 height 28
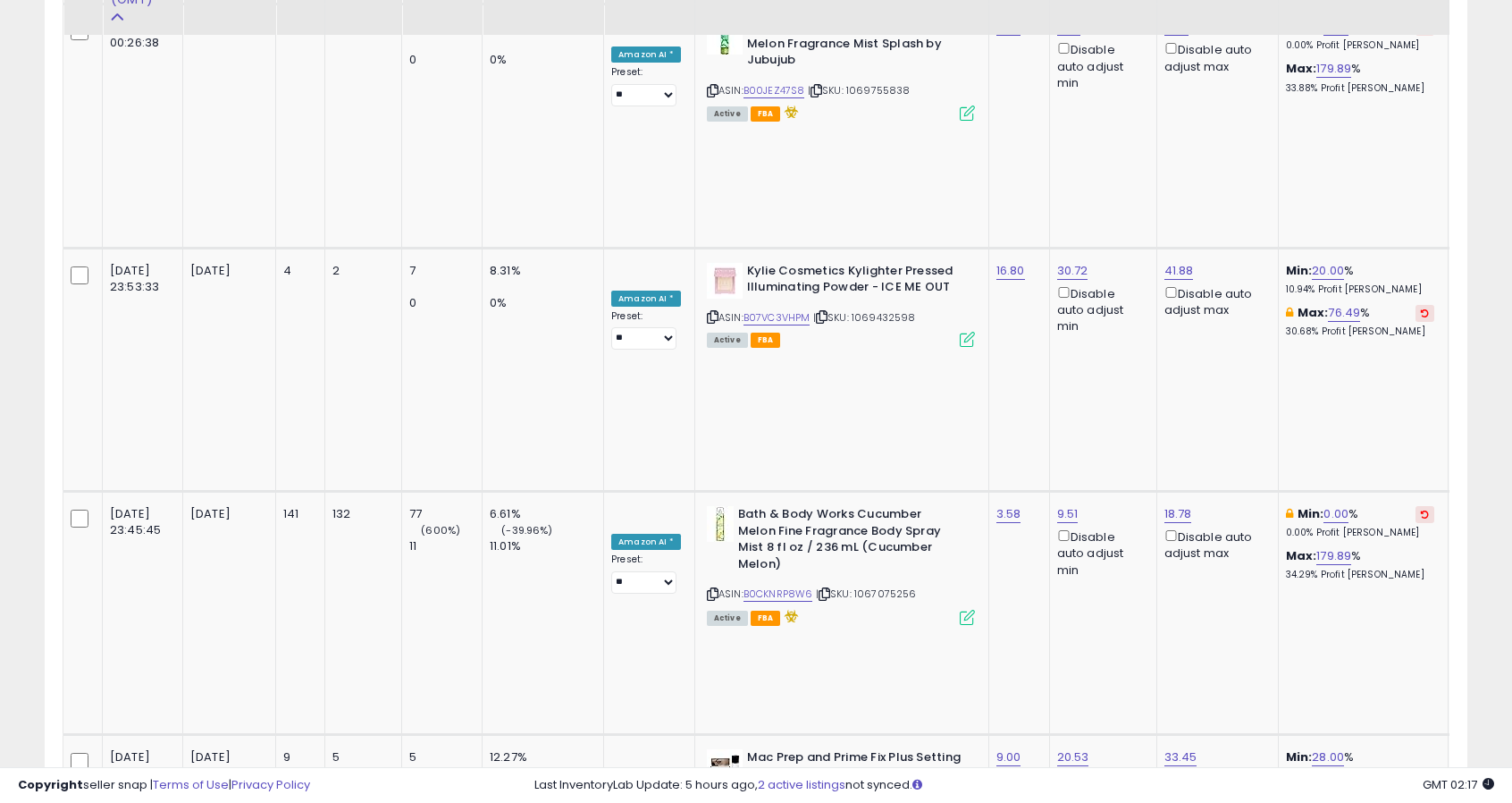
scroll to position [1878, 0]
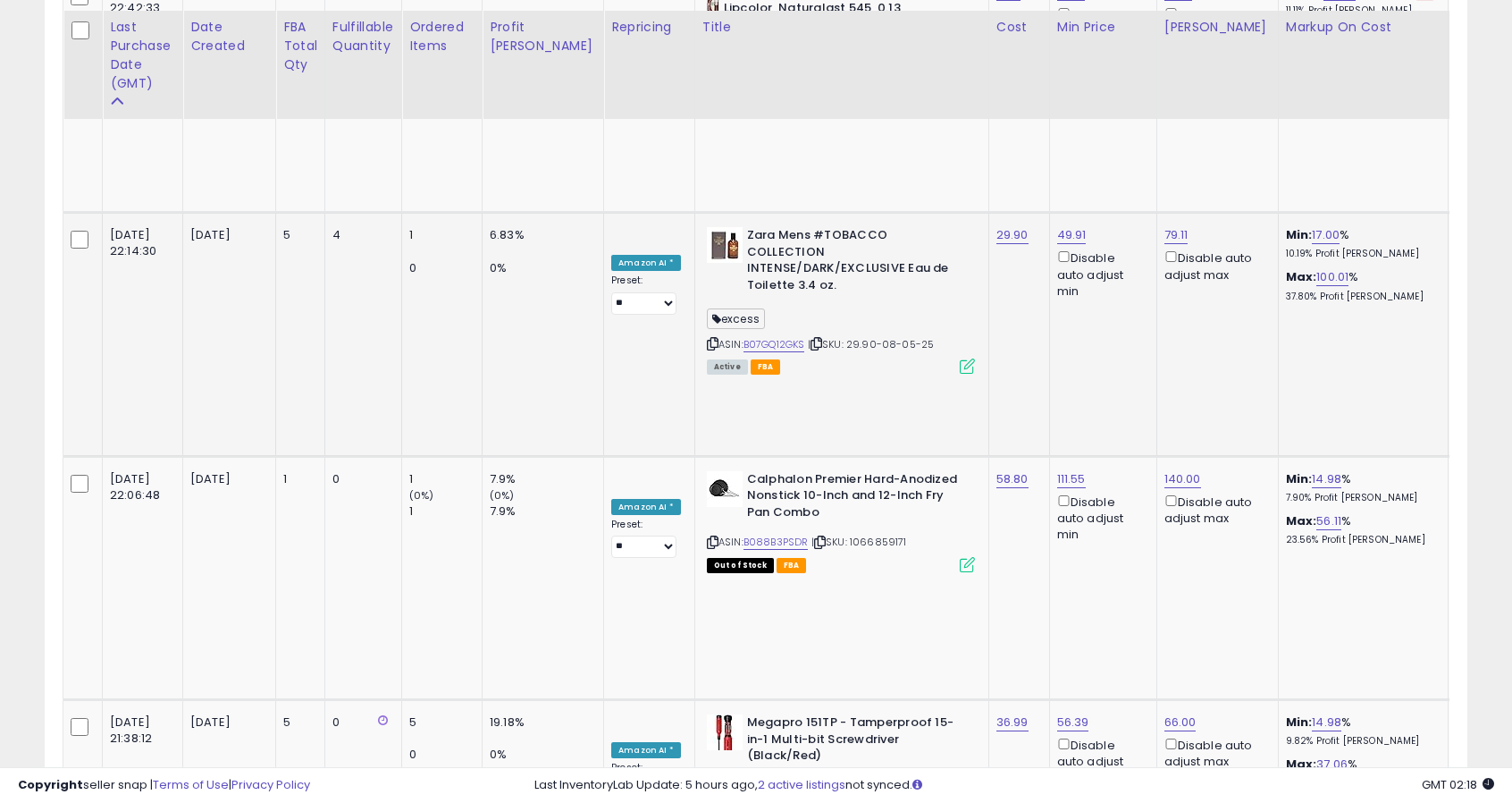
scroll to position [3369, 0]
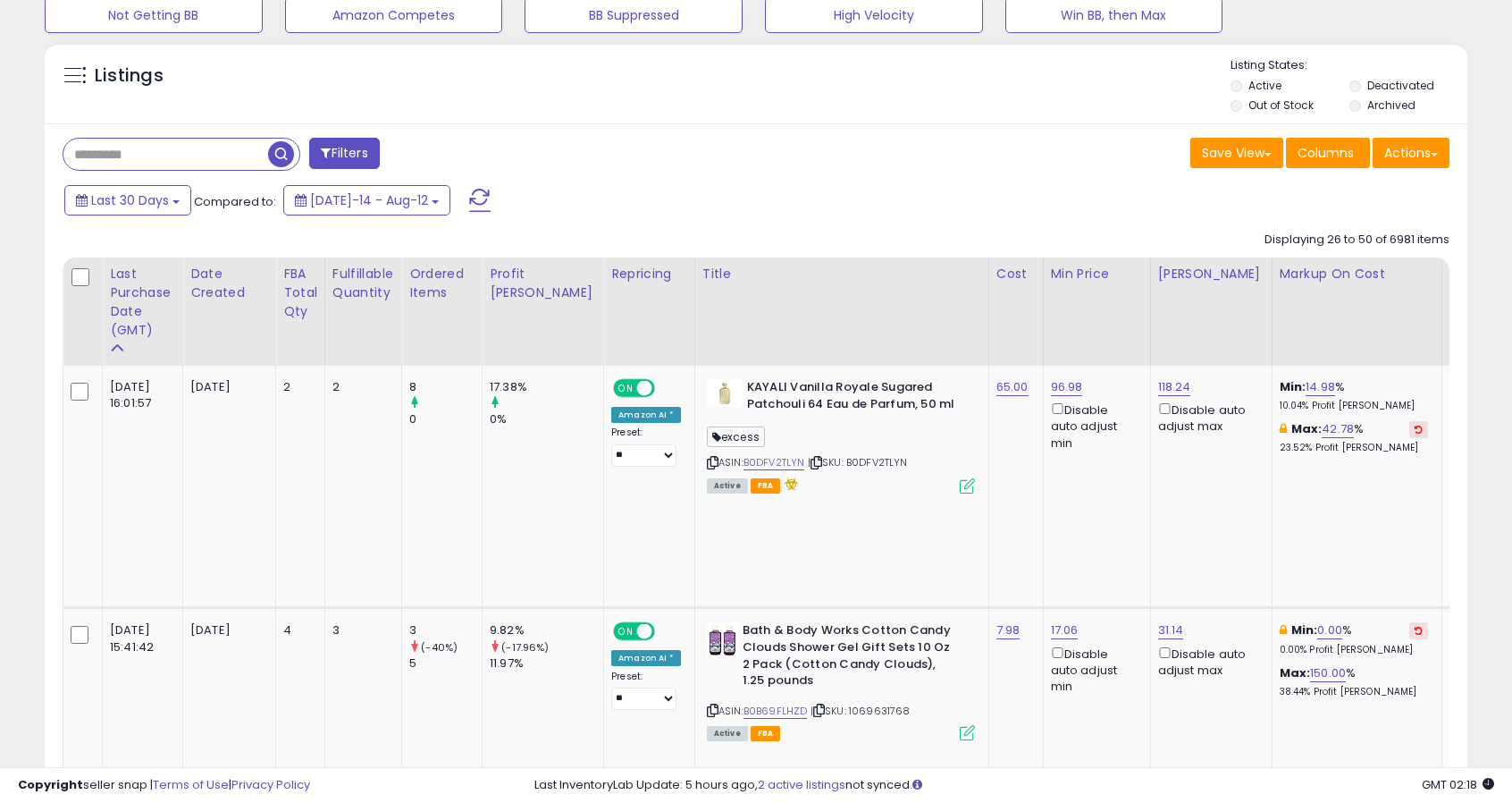
scroll to position [373, 0]
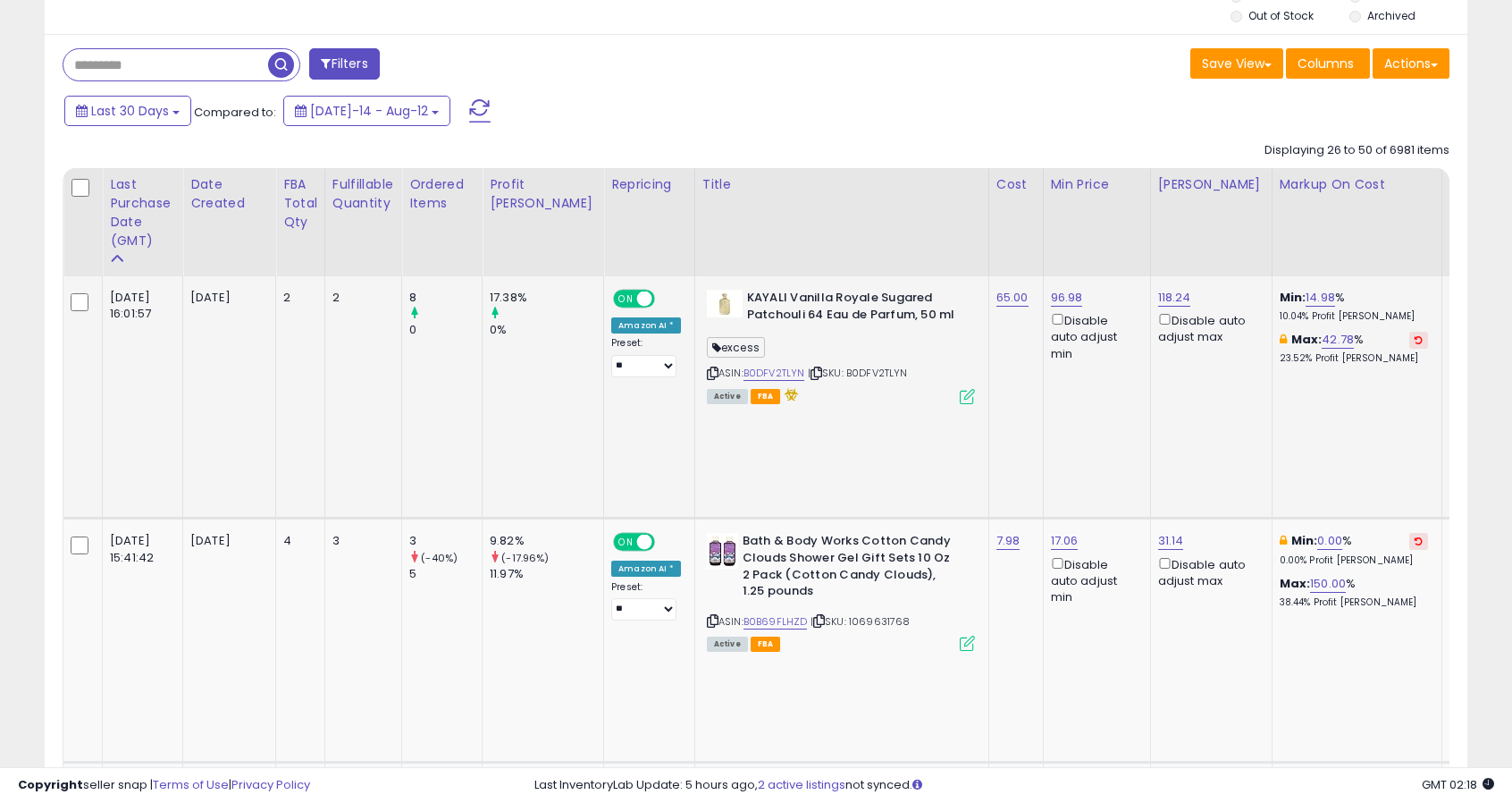
click at [959, 394] on icon at bounding box center [967, 397] width 16 height 16
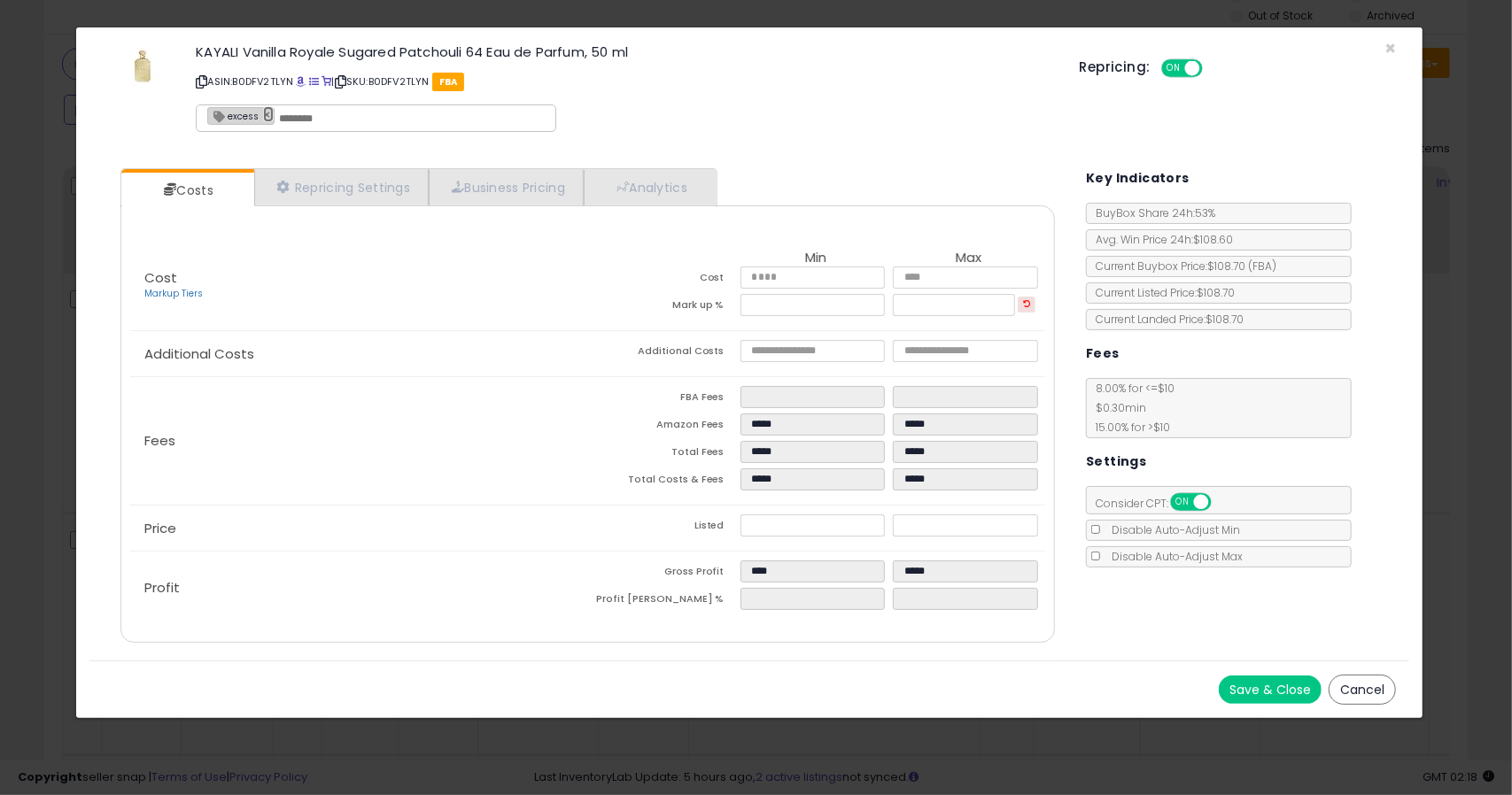
click at [264, 113] on link "×" at bounding box center [268, 114] width 11 height 16
click at [1271, 688] on button "Save & Close" at bounding box center [1270, 689] width 103 height 28
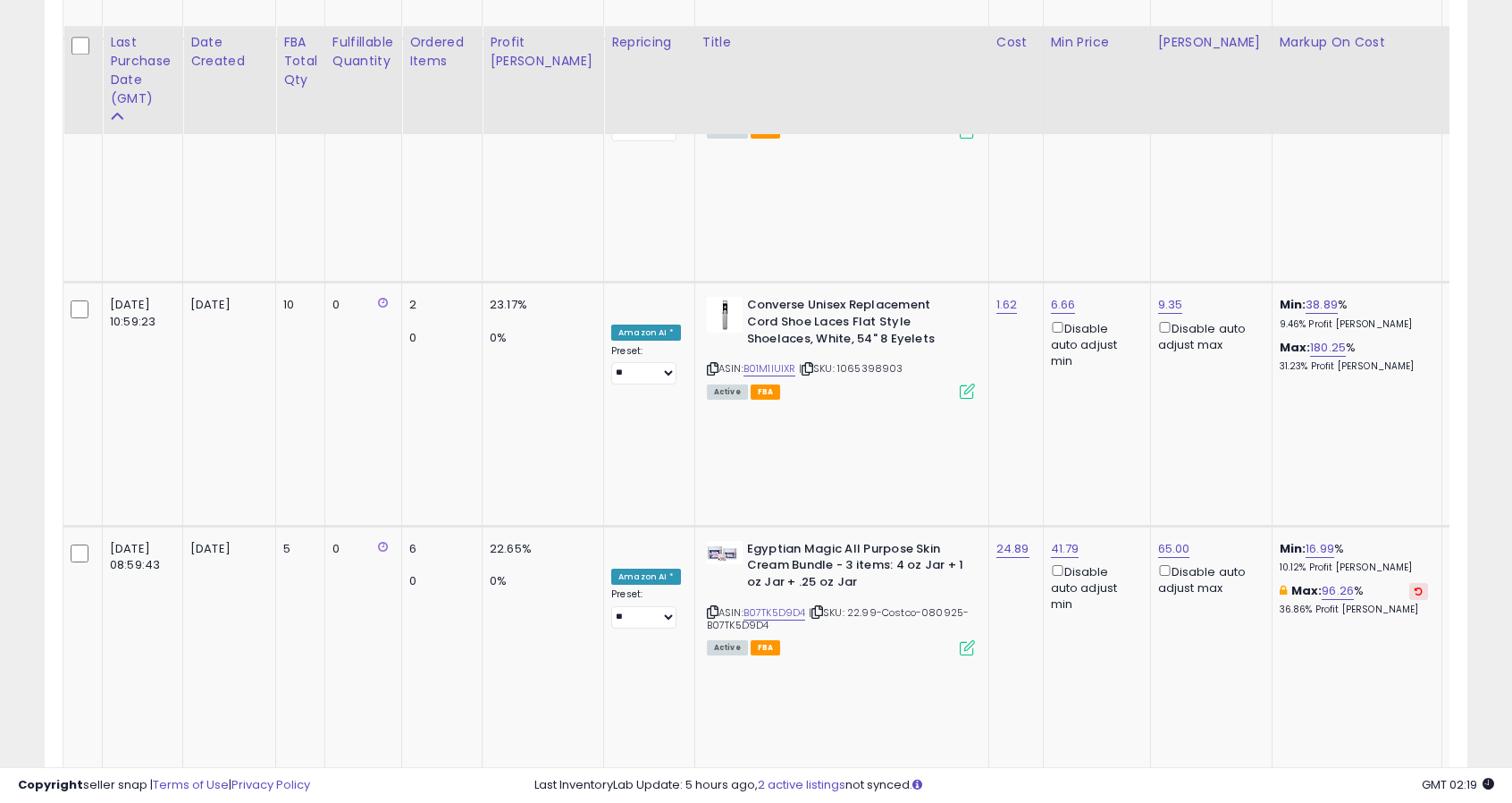
scroll to position [2339, 0]
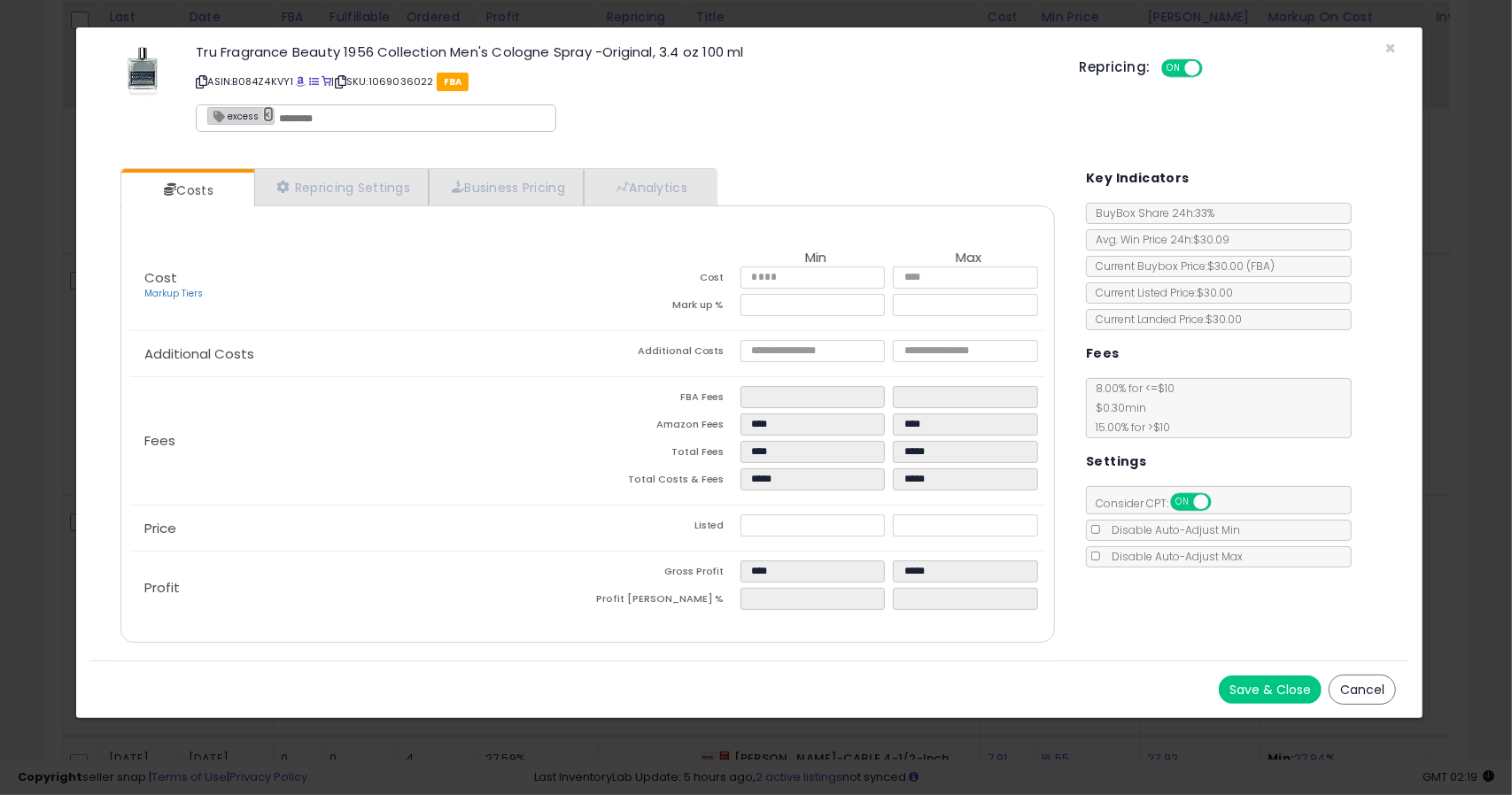
click at [269, 113] on link "×" at bounding box center [268, 114] width 11 height 16
click at [1231, 686] on button "Save & Close" at bounding box center [1270, 689] width 103 height 28
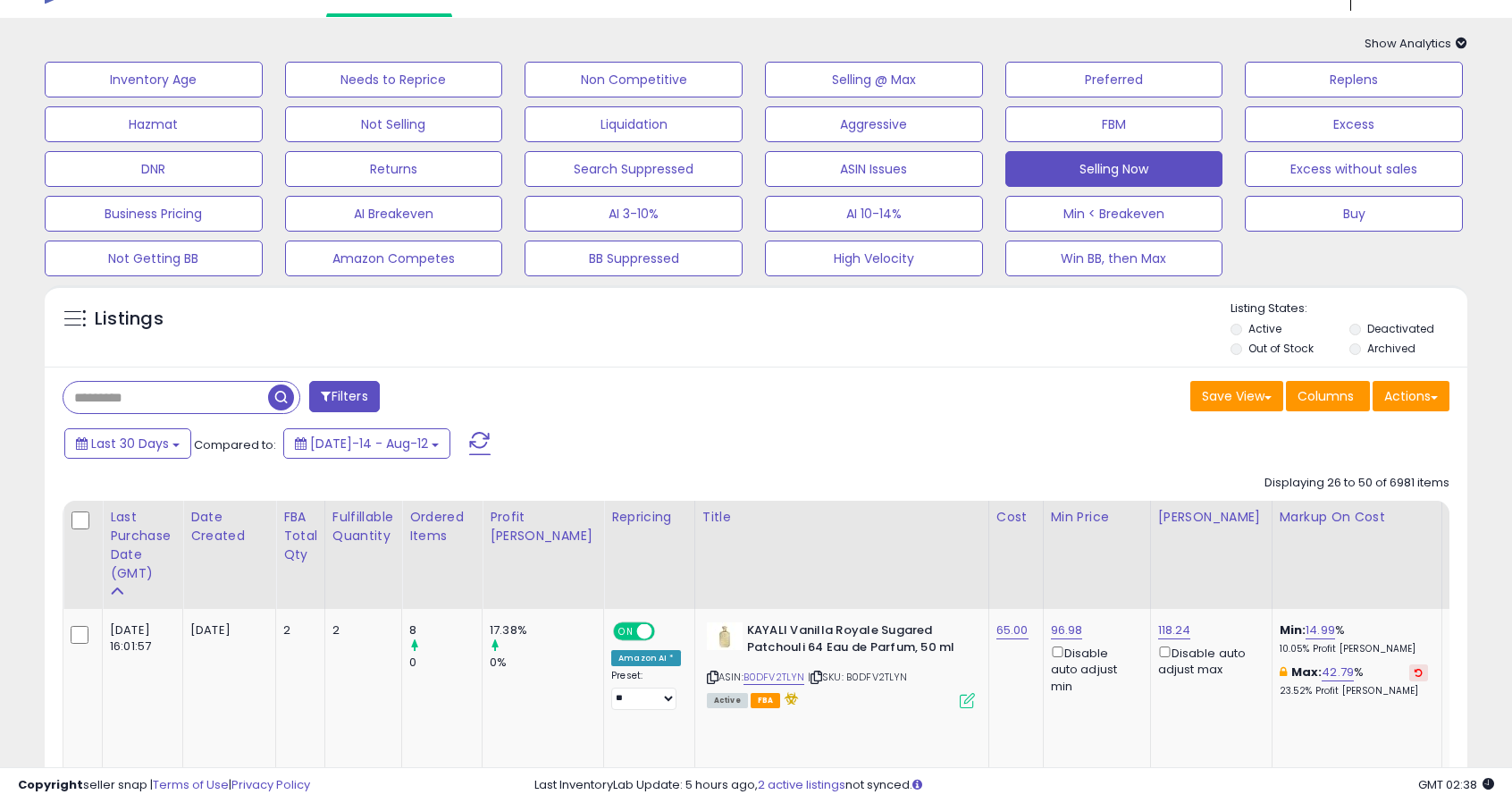
scroll to position [0, 0]
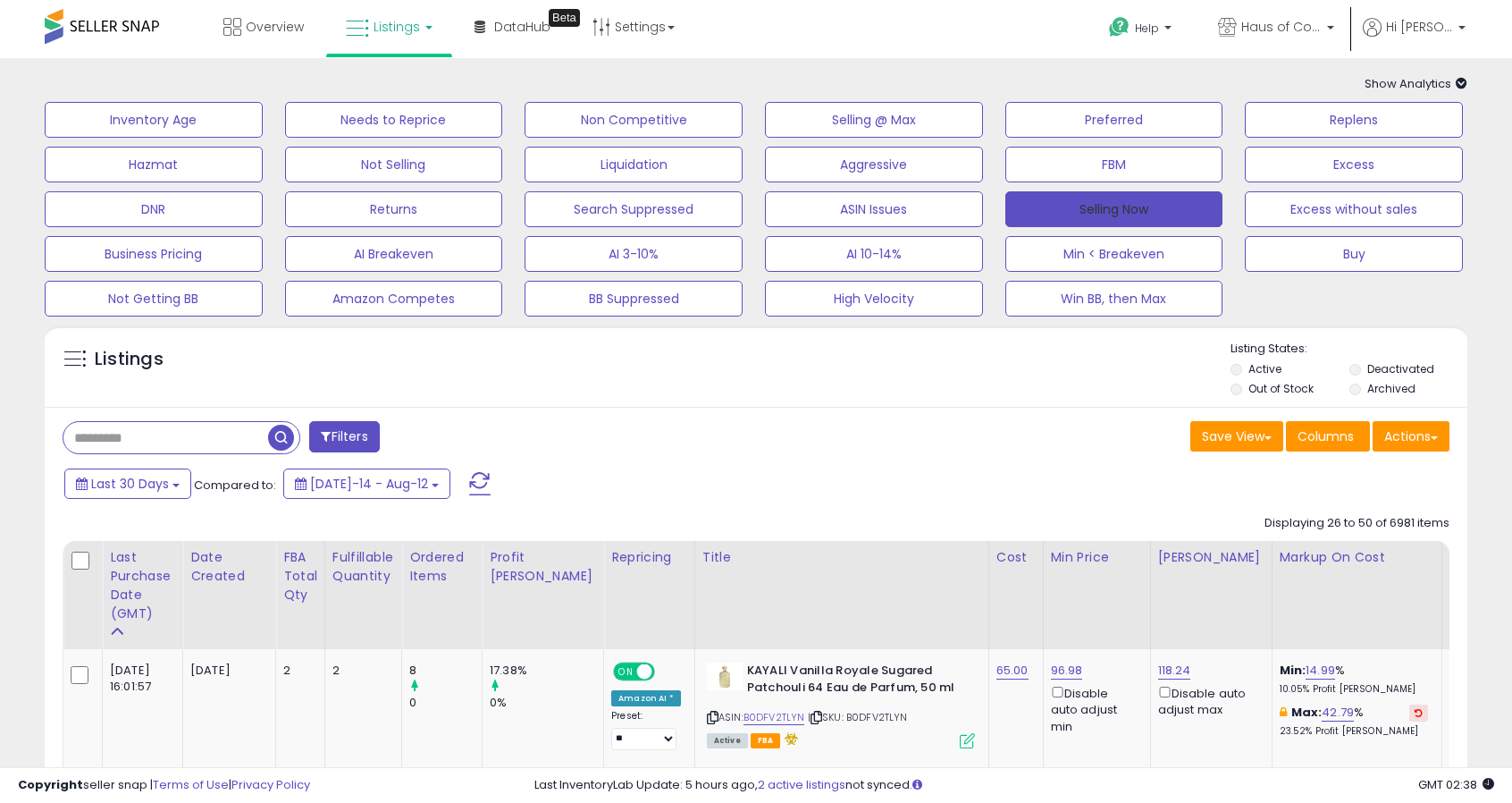
click at [1106, 212] on button "Selling Now" at bounding box center [1114, 209] width 219 height 35
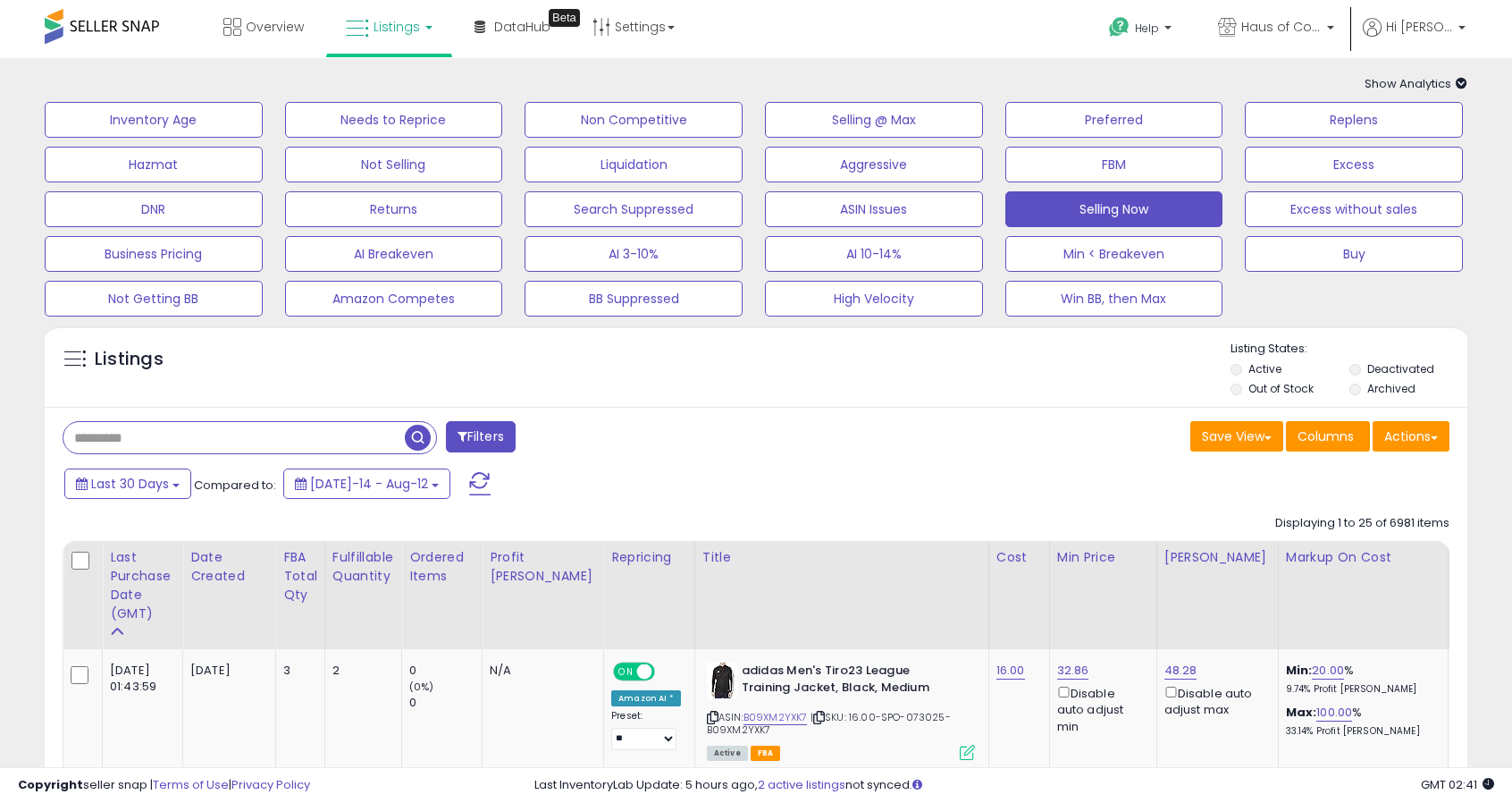
paste input "**********"
type input "**********"
click at [412, 431] on span "button" at bounding box center [417, 437] width 25 height 25
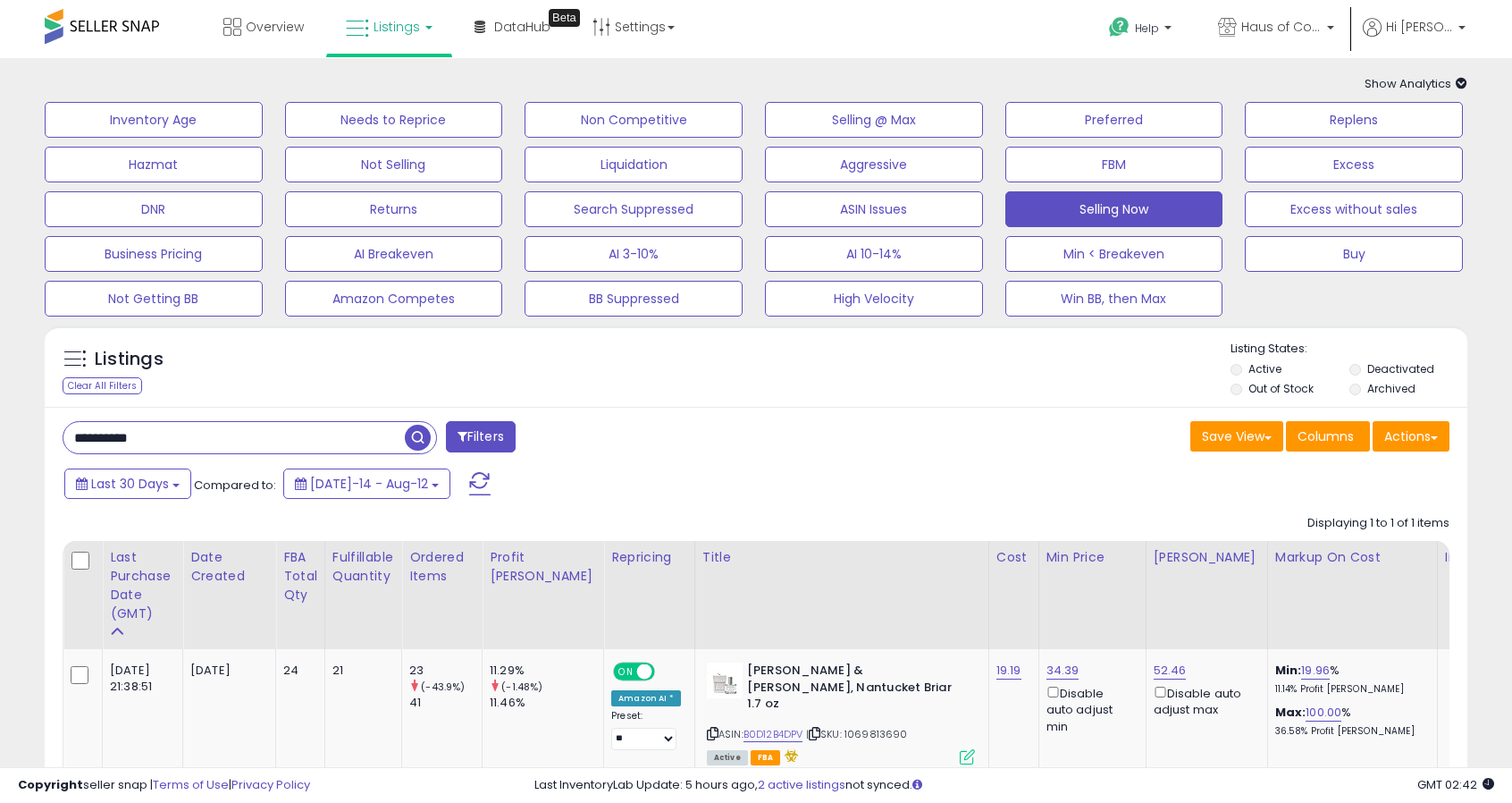
click at [1000, 397] on div "Listings Clear All Filters Listing States:" at bounding box center [756, 371] width 1423 height 61
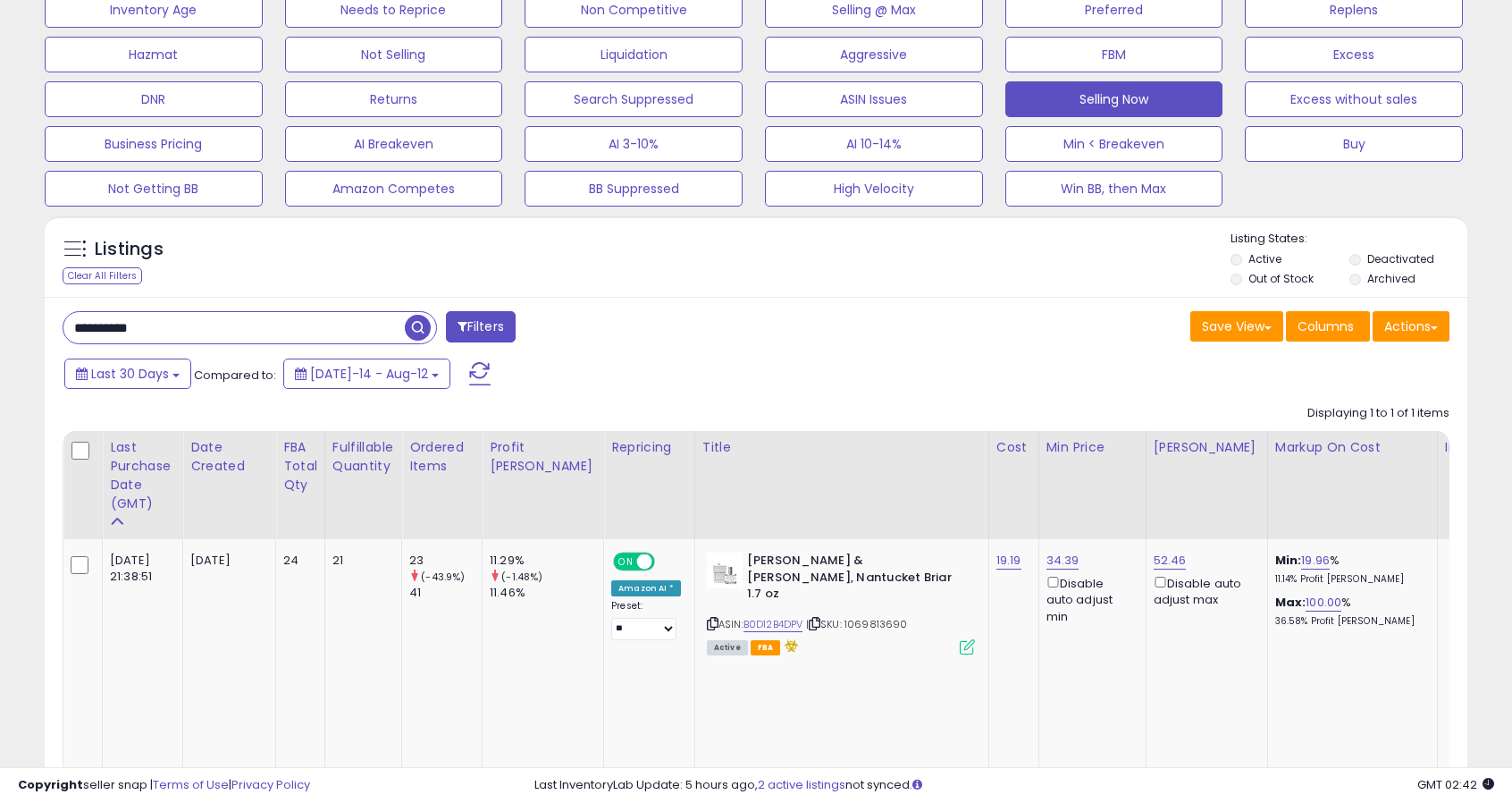
scroll to position [111, 0]
click at [707, 618] on icon at bounding box center [712, 623] width 12 height 10
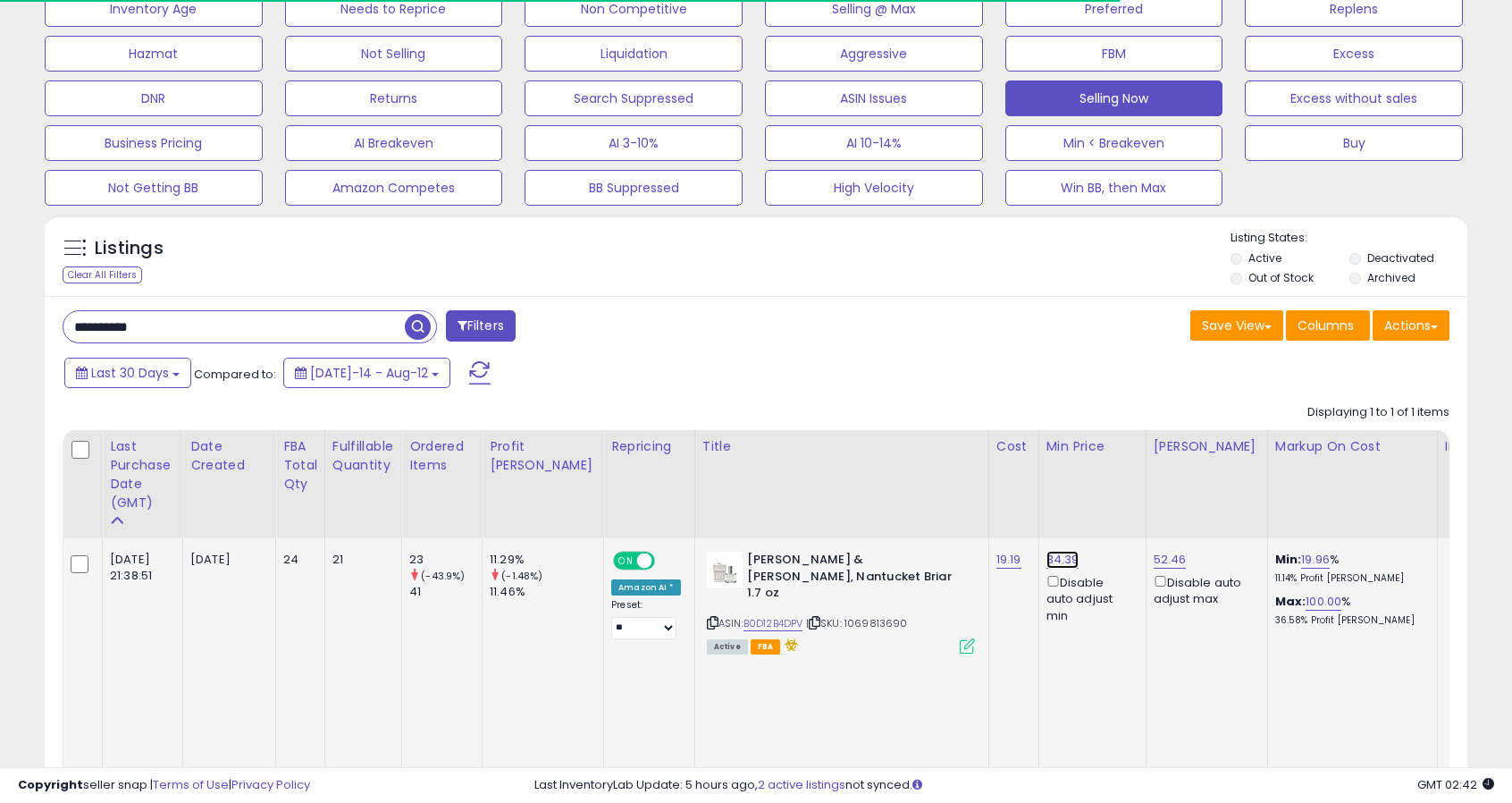
click at [1047, 562] on link "34.39" at bounding box center [1063, 560] width 33 height 18
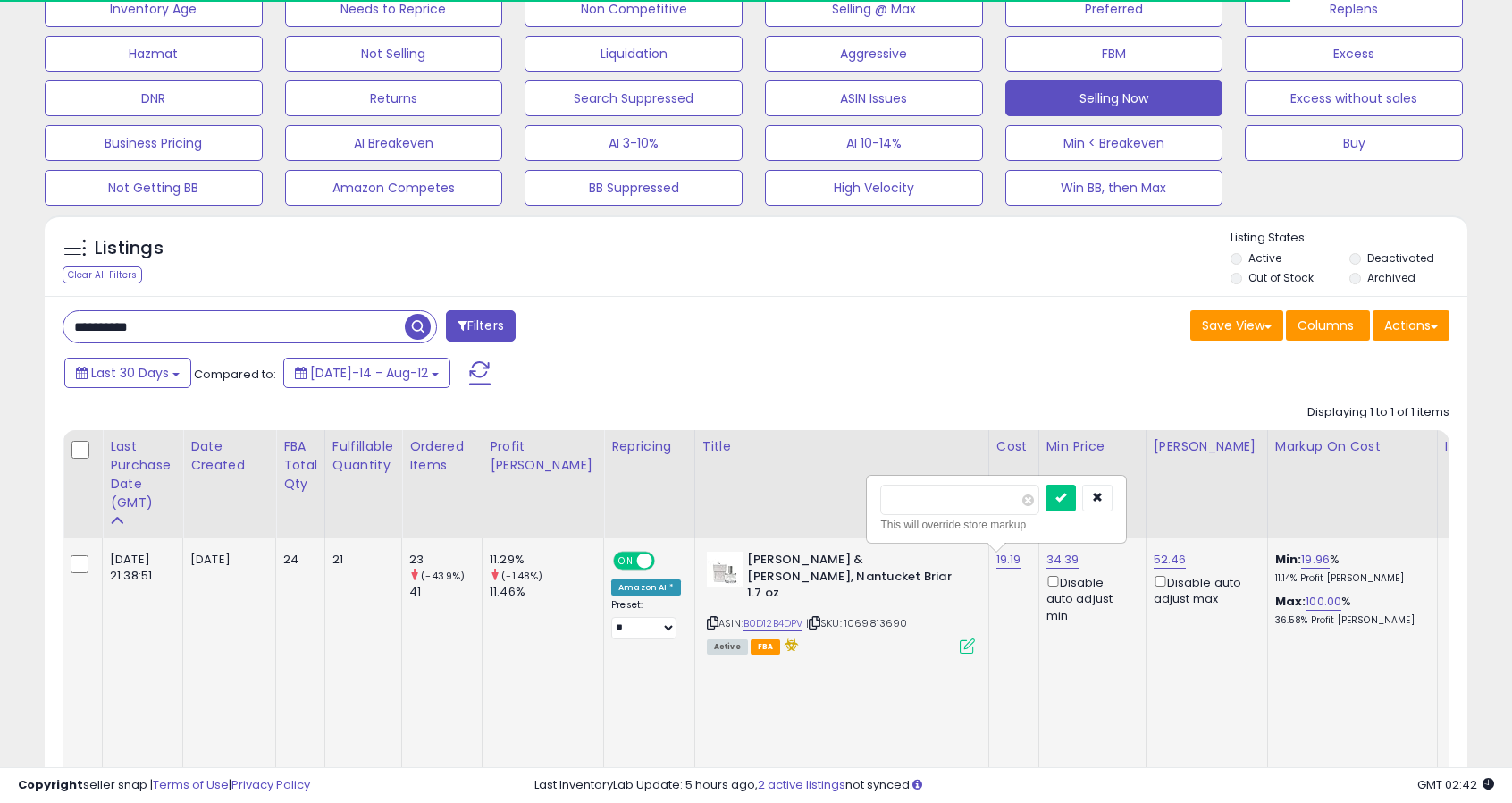
drag, startPoint x: 910, startPoint y: 506, endPoint x: 944, endPoint y: 505, distance: 34.0
click at [944, 505] on input "*****" at bounding box center [959, 499] width 159 height 30
type input "*****"
click button "submit" at bounding box center [1060, 497] width 30 height 26
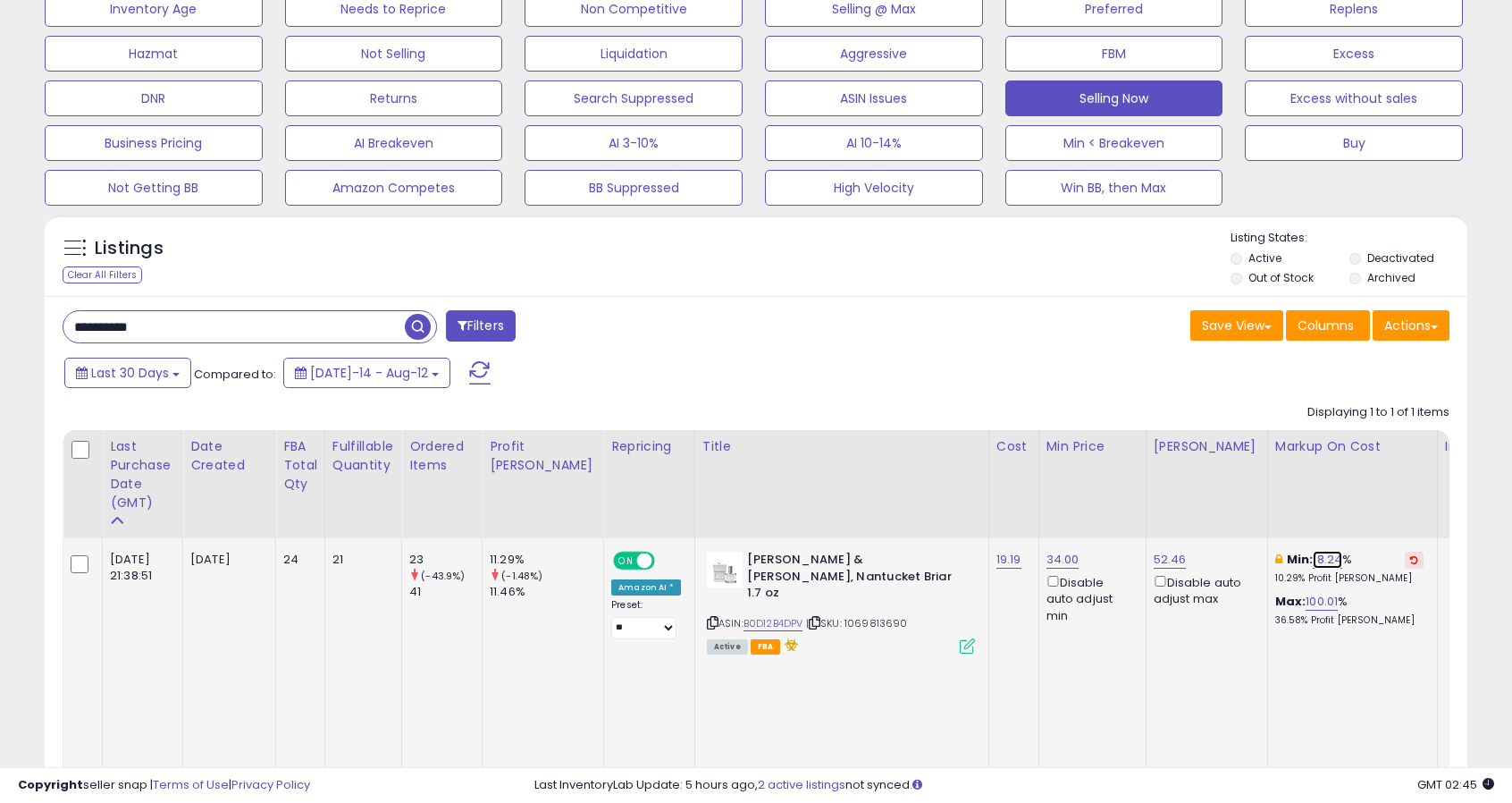
click at [1313, 559] on link "18.24" at bounding box center [1328, 560] width 29 height 18
drag, startPoint x: 1154, startPoint y: 505, endPoint x: 1166, endPoint y: 502, distance: 12.4
click at [1166, 502] on input "*****" at bounding box center [1213, 499] width 159 height 30
click at [1201, 498] on input "*****" at bounding box center [1213, 499] width 159 height 30
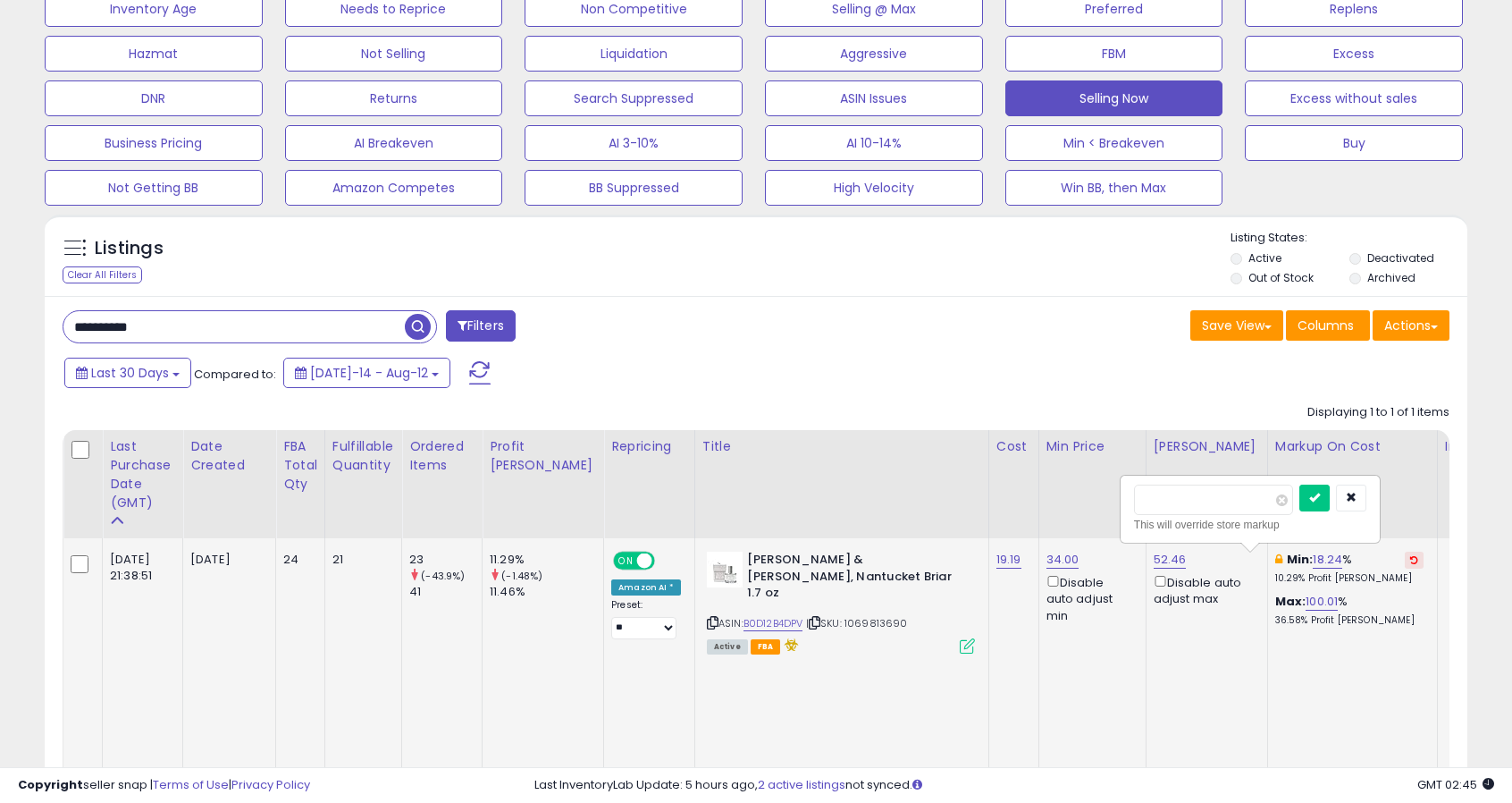
click at [1201, 498] on input "*****" at bounding box center [1213, 499] width 159 height 30
type input "**"
click button "submit" at bounding box center [1314, 497] width 30 height 26
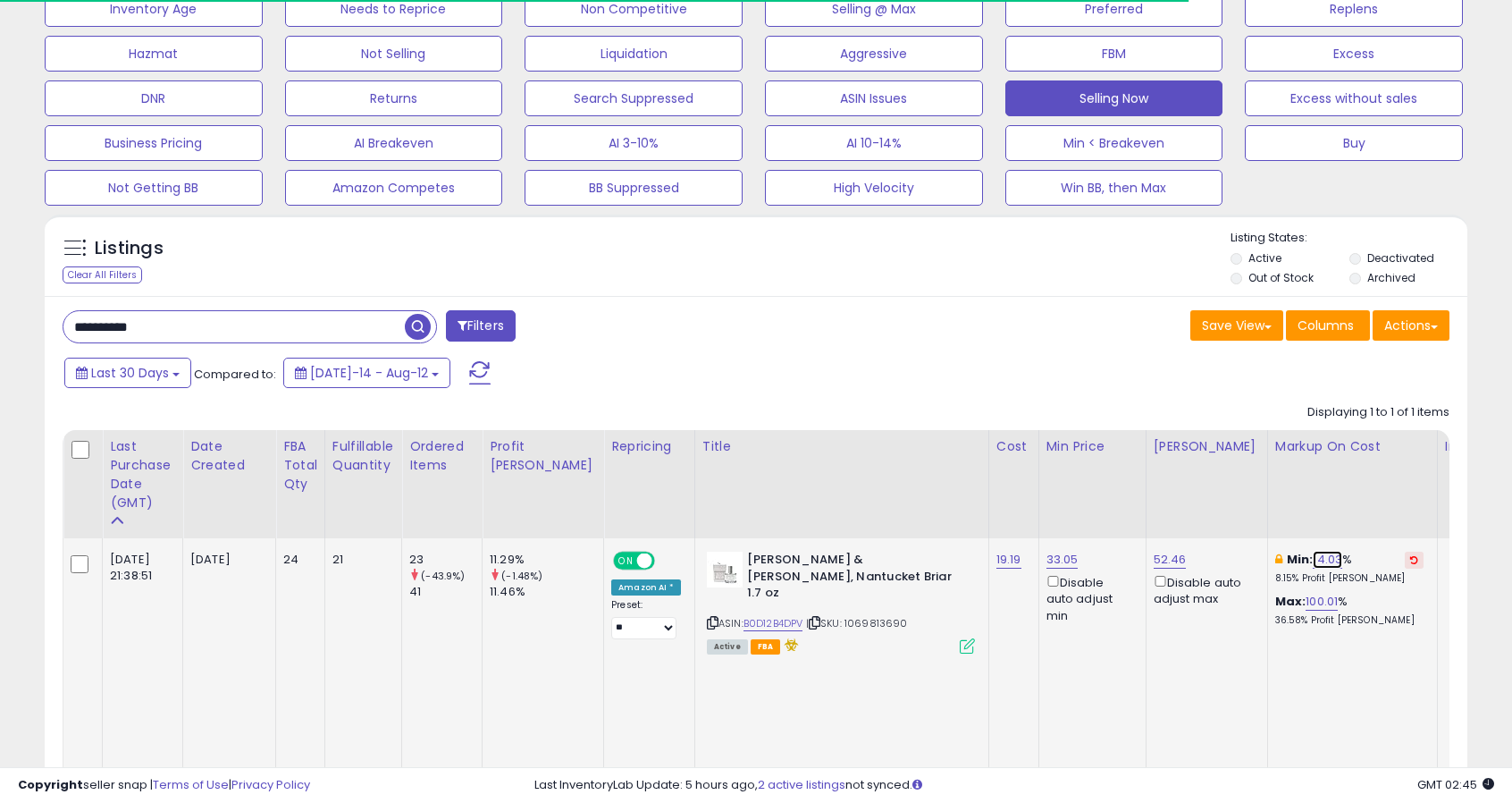
click at [1313, 559] on link "14.03" at bounding box center [1328, 560] width 29 height 18
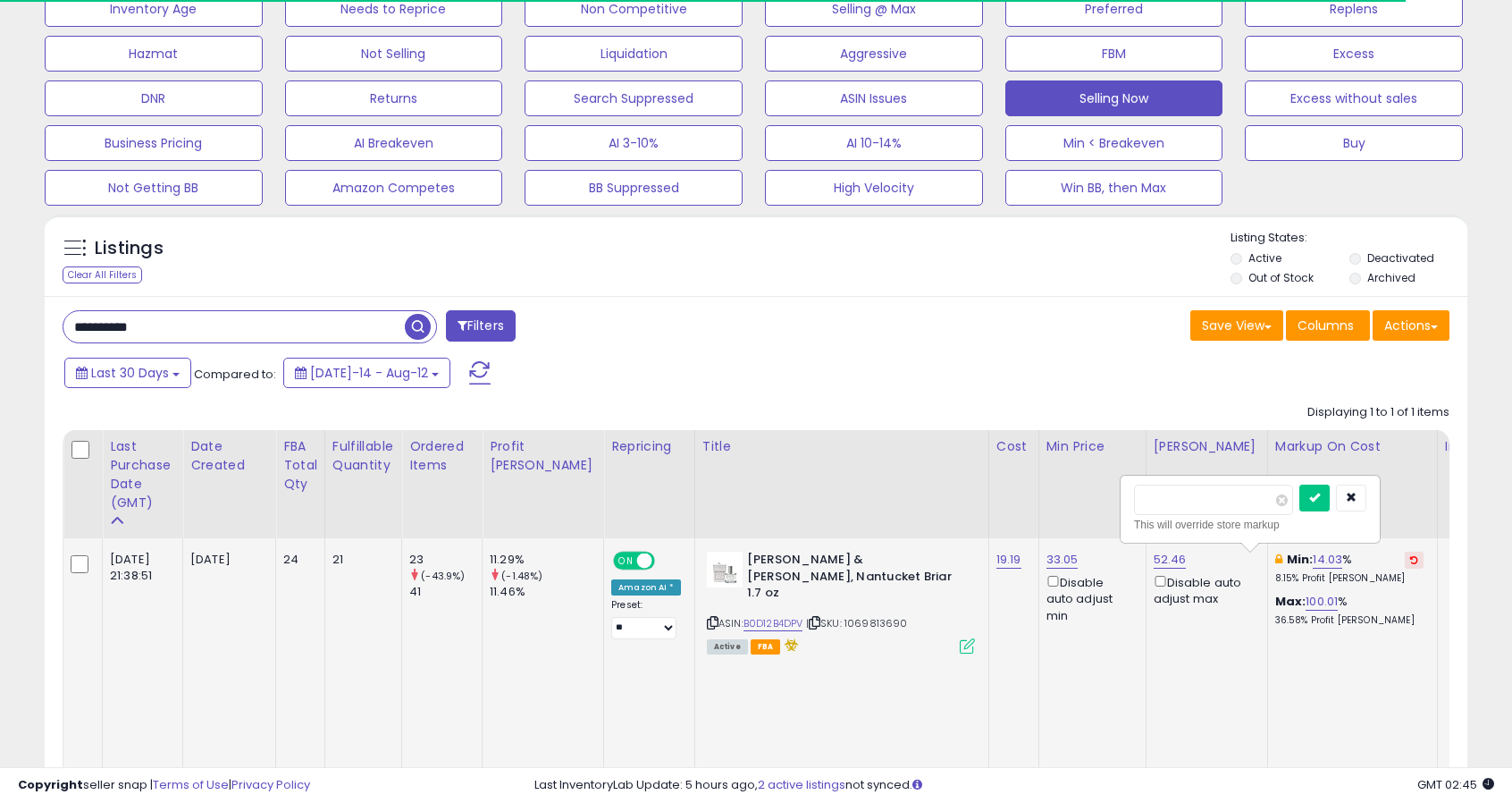
drag, startPoint x: 1167, startPoint y: 494, endPoint x: 1202, endPoint y: 494, distance: 35.0
click at [1202, 494] on input "*****" at bounding box center [1213, 499] width 159 height 30
type input "*****"
click button "submit" at bounding box center [1314, 497] width 30 height 26
click at [959, 638] on icon at bounding box center [967, 646] width 16 height 16
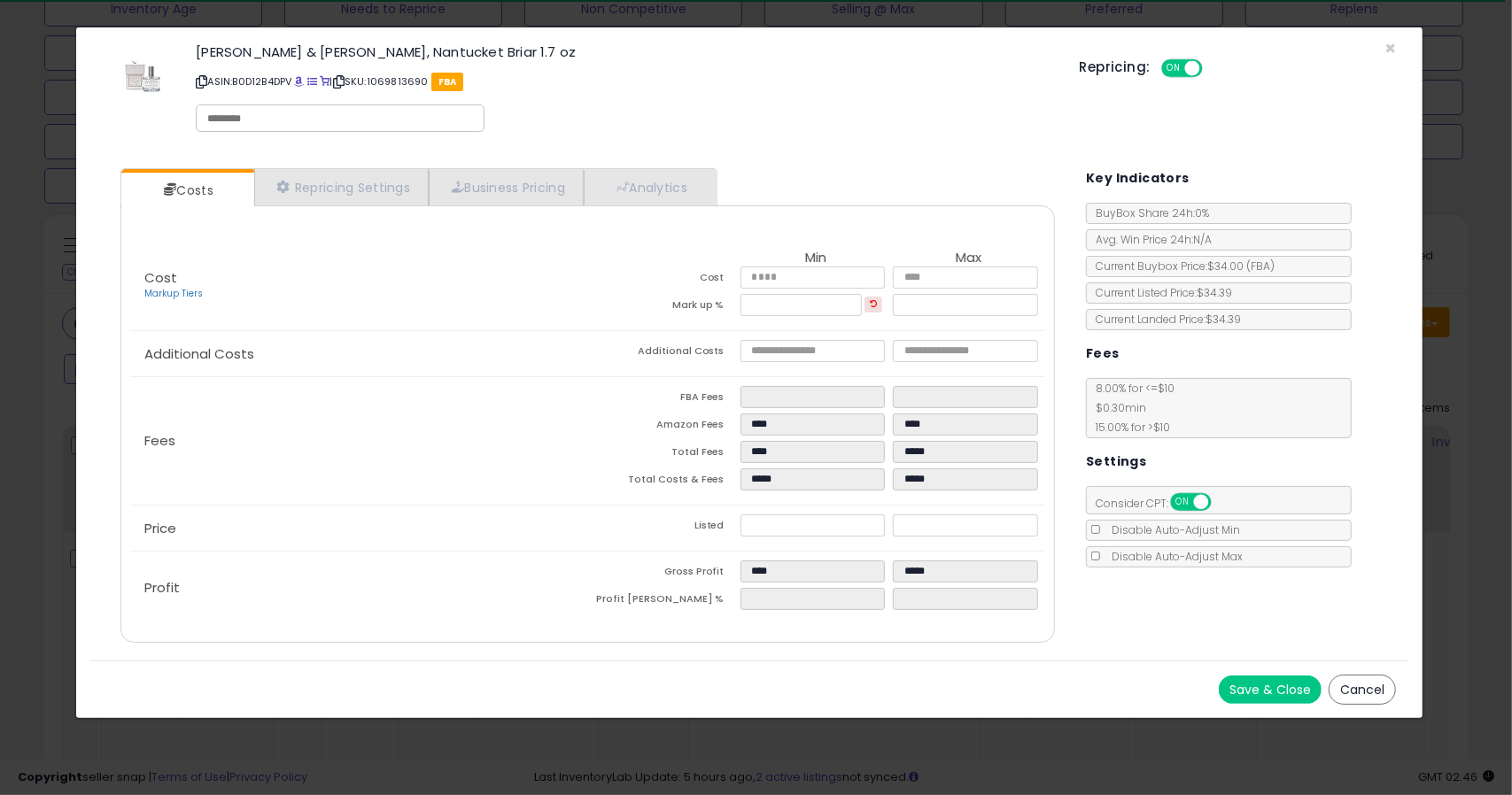
click at [1342, 684] on button "Cancel" at bounding box center [1361, 689] width 67 height 30
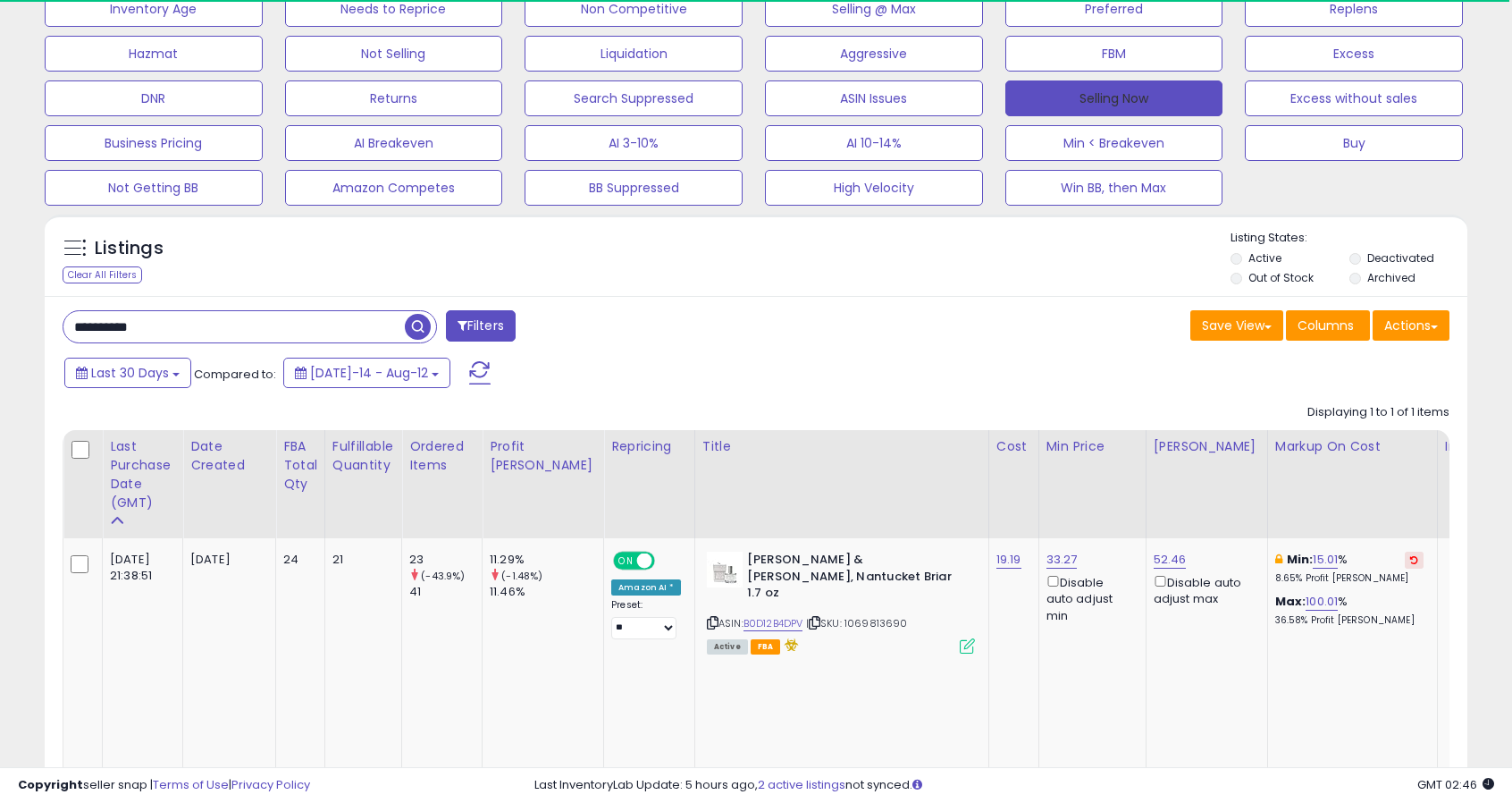
click at [1054, 96] on button "Selling Now" at bounding box center [1114, 98] width 219 height 35
